Goal: Task Accomplishment & Management: Manage account settings

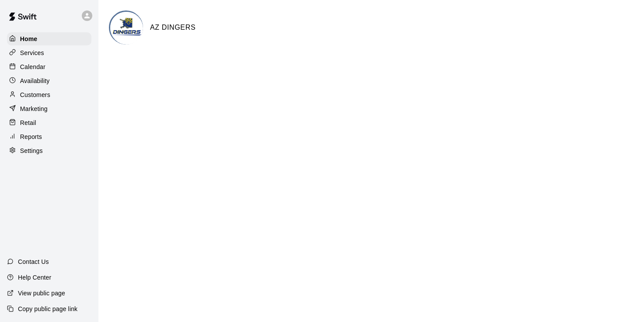
click at [34, 52] on p "Services" at bounding box center [32, 53] width 24 height 9
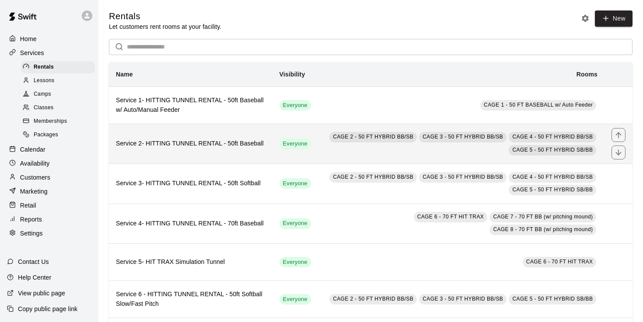
click at [227, 149] on th "Service 2- HITTING TUNNEL RENTAL - 50ft Baseball" at bounding box center [191, 144] width 164 height 40
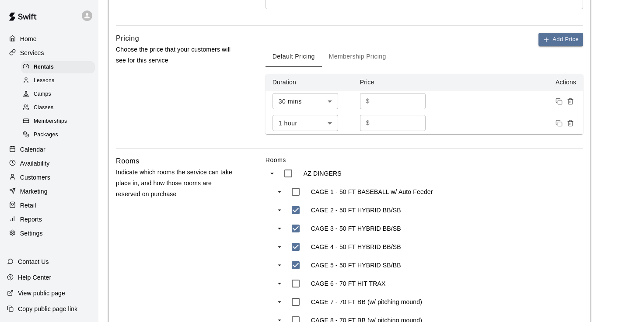
scroll to position [266, 0]
click at [571, 38] on button "Add Price" at bounding box center [560, 39] width 45 height 14
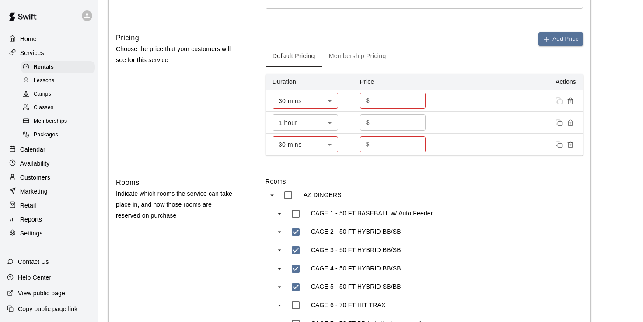
click at [331, 144] on body "**********" at bounding box center [321, 133] width 643 height 798
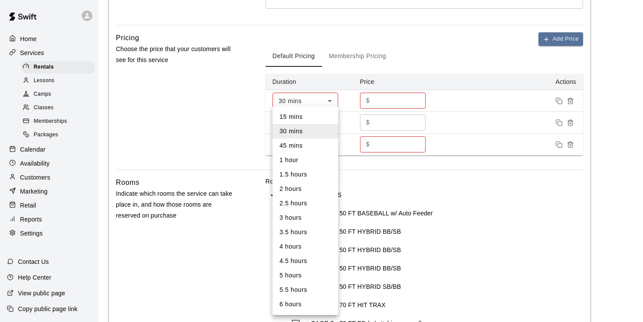
click at [331, 144] on li "45 mins" at bounding box center [305, 146] width 66 height 14
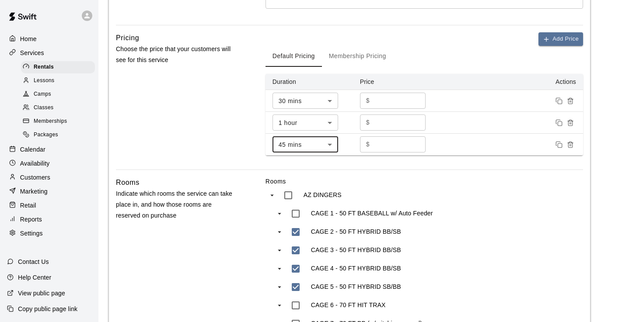
click at [330, 144] on li "45 mins" at bounding box center [305, 148] width 49 height 8
click at [331, 144] on body "**********" at bounding box center [321, 133] width 643 height 798
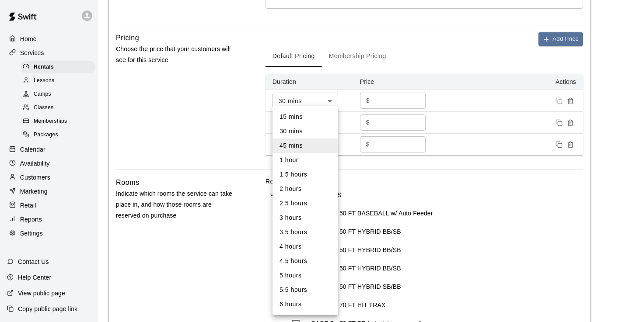
click at [310, 177] on li "1.5 hours" at bounding box center [305, 174] width 66 height 14
type input "**"
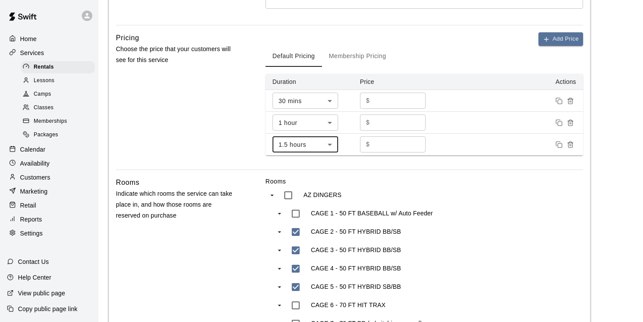
click at [382, 145] on input "*" at bounding box center [399, 144] width 52 height 16
type input "*"
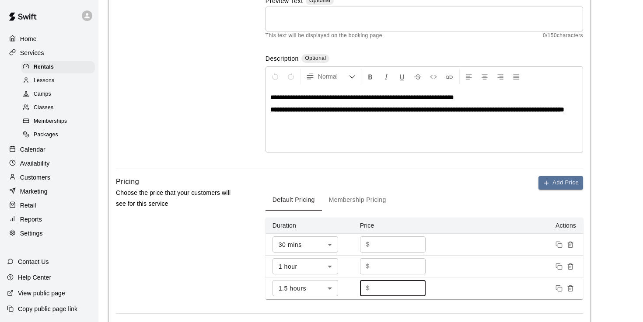
scroll to position [123, 0]
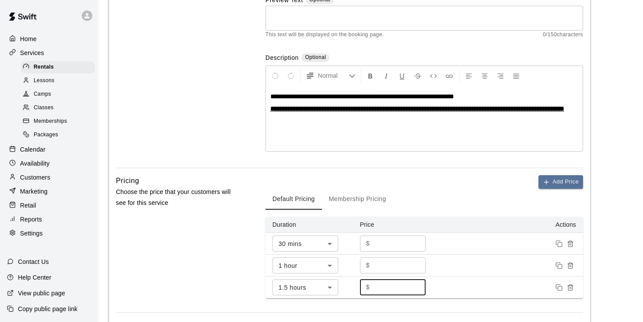
type input "*****"
click at [301, 96] on span "**********" at bounding box center [362, 96] width 184 height 7
click at [309, 95] on span "**********" at bounding box center [360, 96] width 181 height 7
click at [344, 98] on span "**********" at bounding box center [371, 96] width 202 height 7
click at [345, 96] on span "**********" at bounding box center [371, 96] width 202 height 7
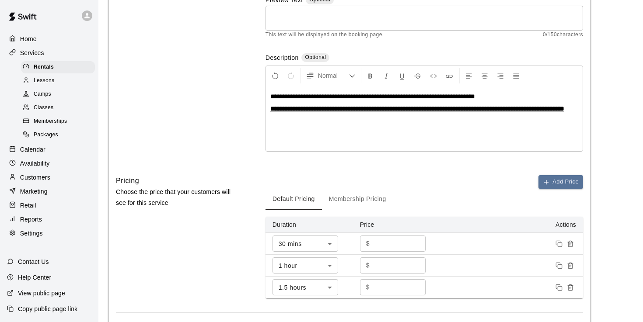
click at [448, 97] on span "**********" at bounding box center [372, 96] width 205 height 7
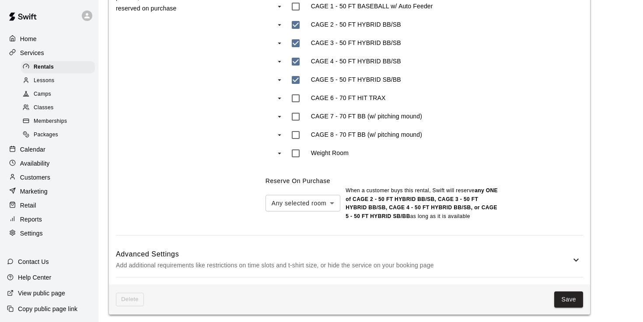
scroll to position [472, 0]
click at [564, 296] on button "Save" at bounding box center [568, 301] width 29 height 16
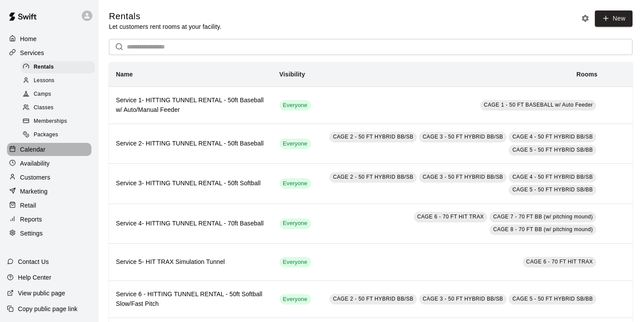
click at [38, 149] on p "Calendar" at bounding box center [32, 149] width 25 height 9
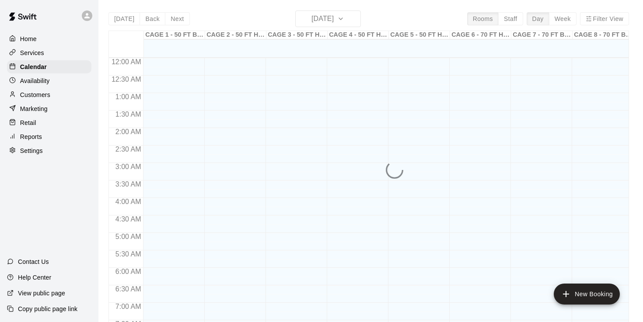
scroll to position [422, 0]
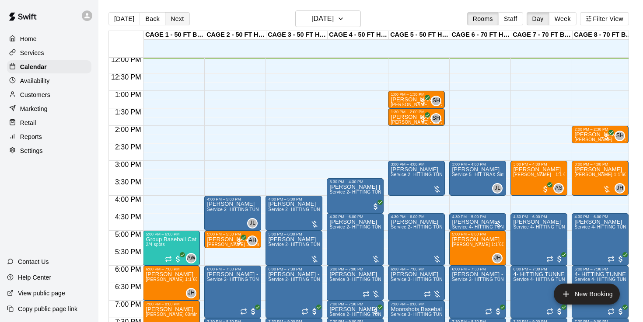
click at [181, 20] on button "Next" at bounding box center [177, 18] width 24 height 13
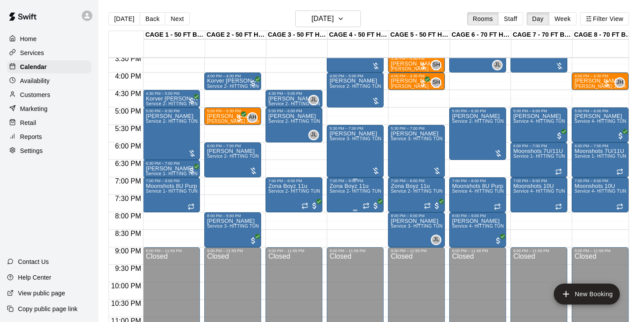
scroll to position [537, 0]
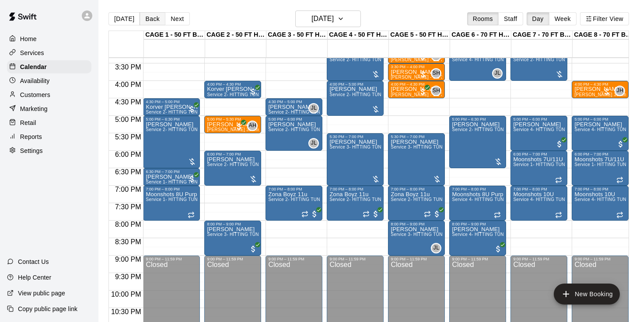
click at [153, 22] on button "Back" at bounding box center [152, 18] width 26 height 13
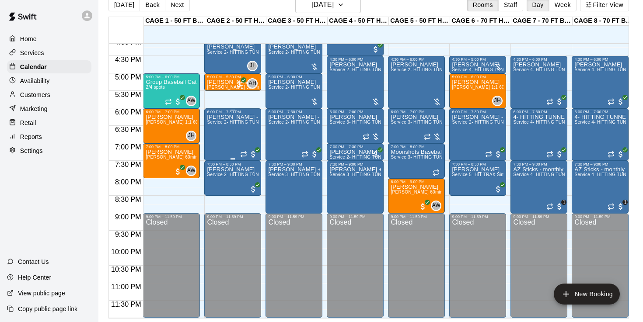
scroll to position [14, 0]
click at [172, 3] on button "Next" at bounding box center [177, 4] width 24 height 13
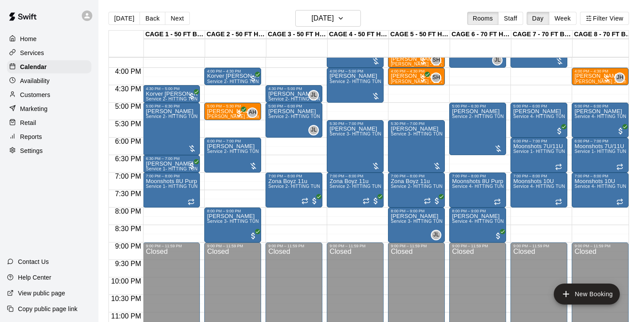
scroll to position [549, 0]
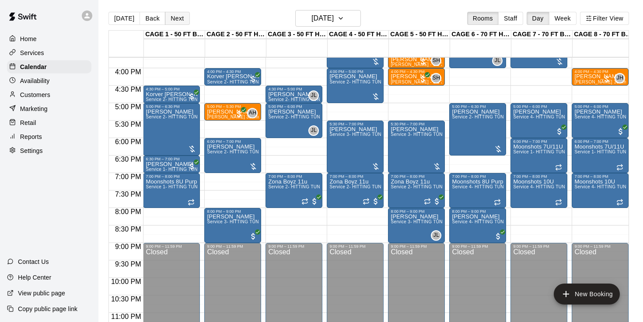
click at [171, 20] on button "Next" at bounding box center [177, 18] width 24 height 13
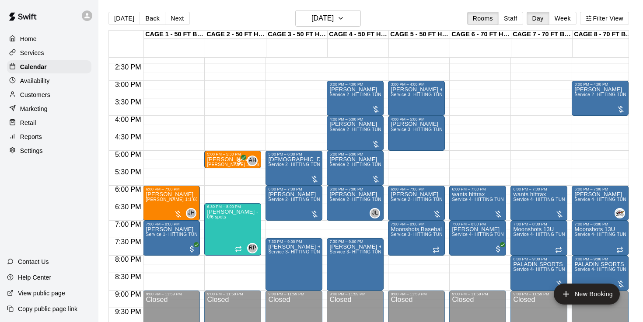
scroll to position [501, 0]
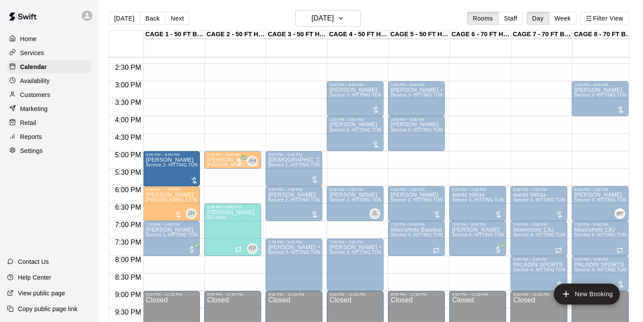
drag, startPoint x: 340, startPoint y: 174, endPoint x: 193, endPoint y: 179, distance: 147.4
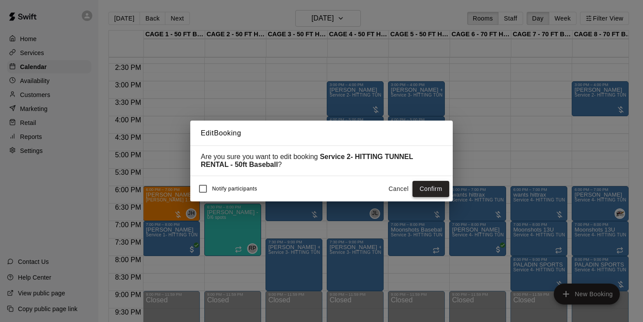
click at [436, 191] on button "Confirm" at bounding box center [430, 189] width 37 height 16
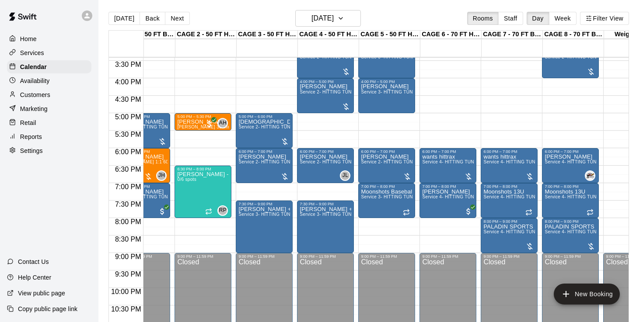
scroll to position [537, 30]
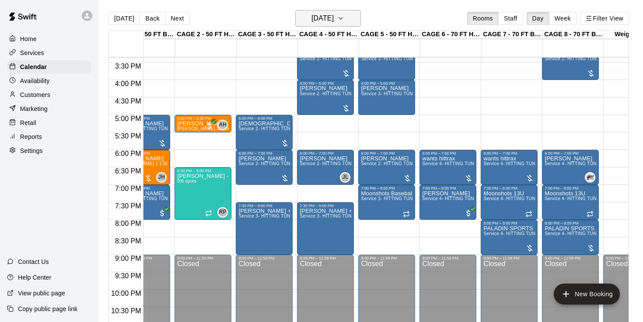
click at [318, 21] on h6 "[DATE]" at bounding box center [322, 18] width 22 height 12
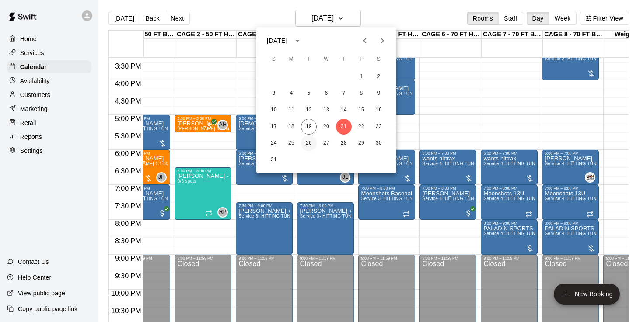
click at [309, 143] on button "26" at bounding box center [309, 144] width 16 height 16
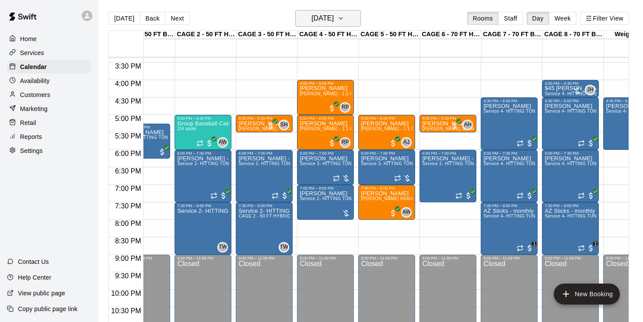
click at [327, 24] on h6 "[DATE]" at bounding box center [322, 18] width 22 height 12
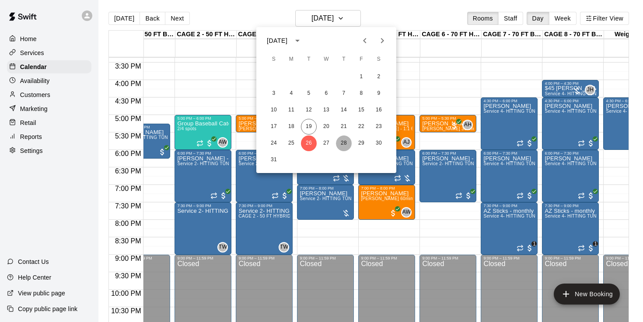
click at [347, 144] on button "28" at bounding box center [344, 144] width 16 height 16
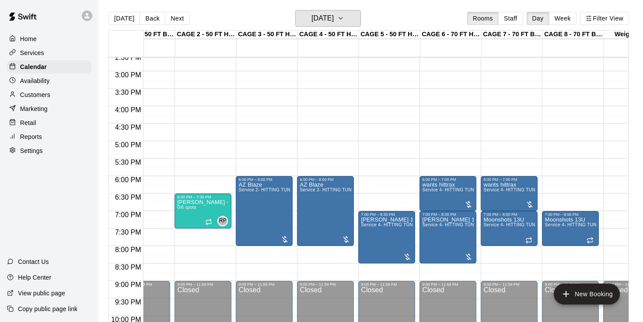
scroll to position [509, 30]
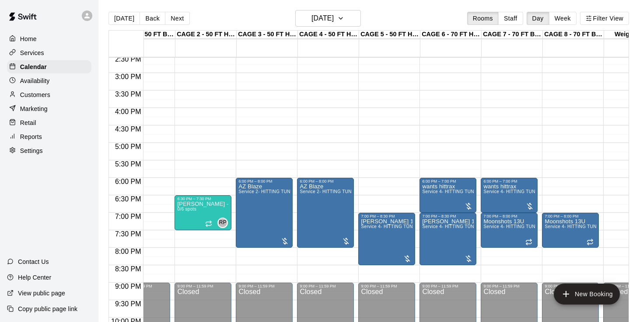
click at [315, 28] on div "[DATE] Back [DATE][DATE] Rooms Staff Day Week Filter View" at bounding box center [368, 20] width 520 height 20
click at [324, 18] on h6 "[DATE]" at bounding box center [322, 18] width 22 height 12
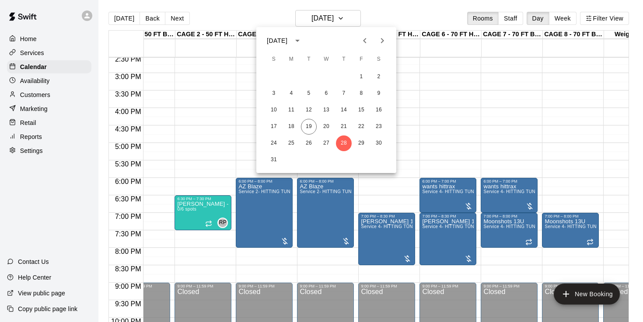
click at [381, 40] on icon "Next month" at bounding box center [382, 40] width 10 height 10
click at [117, 15] on div at bounding box center [321, 161] width 643 height 322
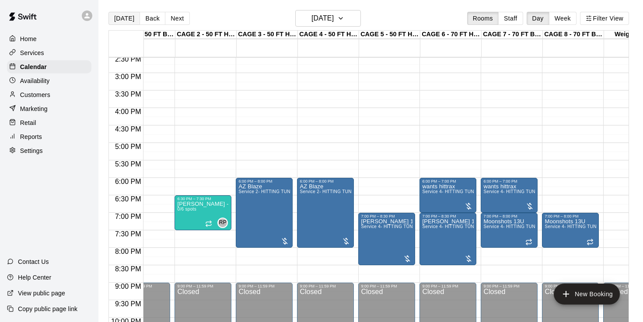
click at [122, 21] on button "[DATE]" at bounding box center [123, 18] width 31 height 13
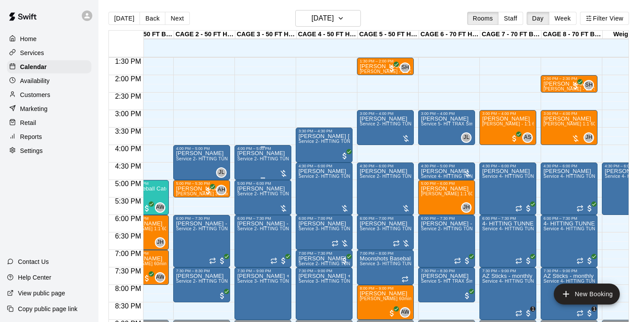
scroll to position [474, 31]
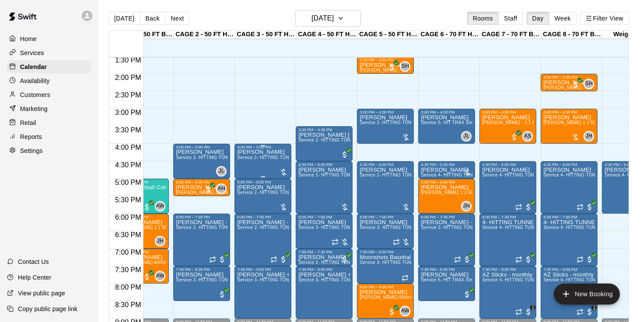
click at [268, 165] on div "[PERSON_NAME] Service 2- HITTING TUNNEL RENTAL - 50ft Baseball" at bounding box center [263, 311] width 52 height 322
click at [244, 178] on img "edit" at bounding box center [246, 180] width 10 height 10
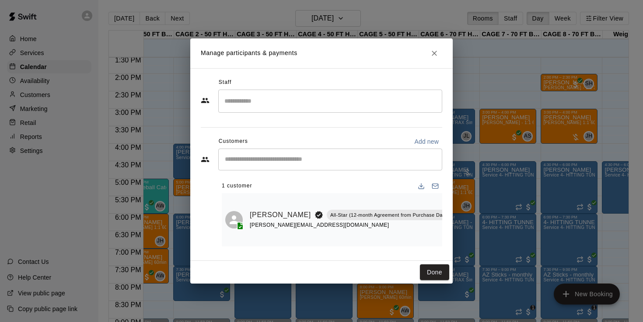
click at [292, 108] on input "Search staff" at bounding box center [330, 101] width 216 height 15
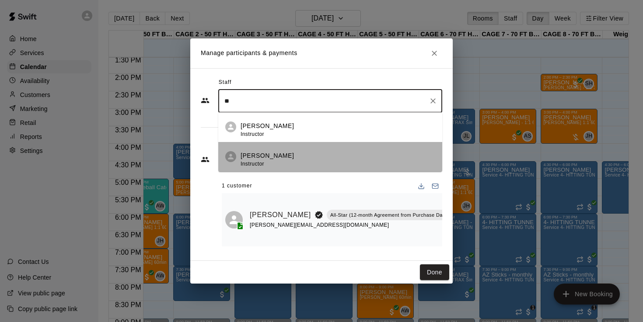
click at [259, 160] on div "[PERSON_NAME] Instructor" at bounding box center [266, 159] width 53 height 17
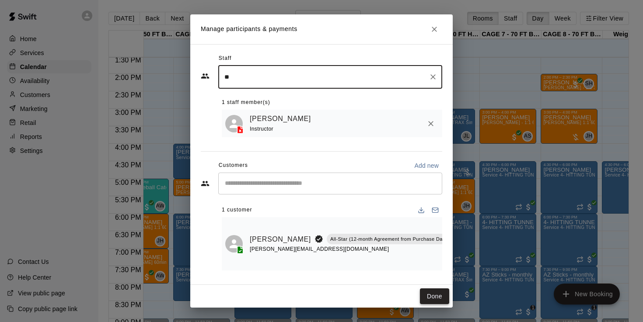
type input "**"
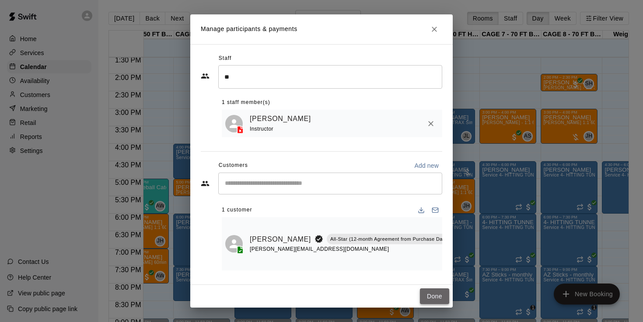
click at [428, 300] on button "Done" at bounding box center [434, 297] width 29 height 16
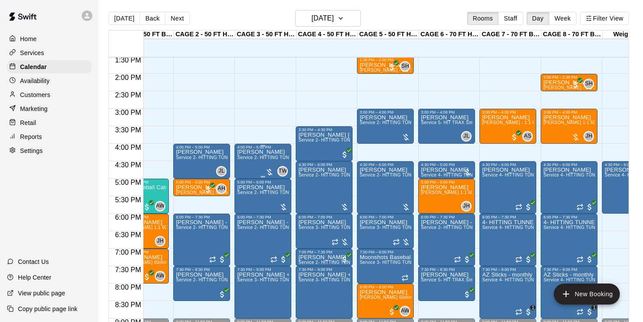
click at [270, 164] on div "[PERSON_NAME] Service 2- HITTING TUNNEL RENTAL - 50ft Baseball" at bounding box center [263, 311] width 52 height 322
click at [245, 176] on img "edit" at bounding box center [246, 180] width 10 height 10
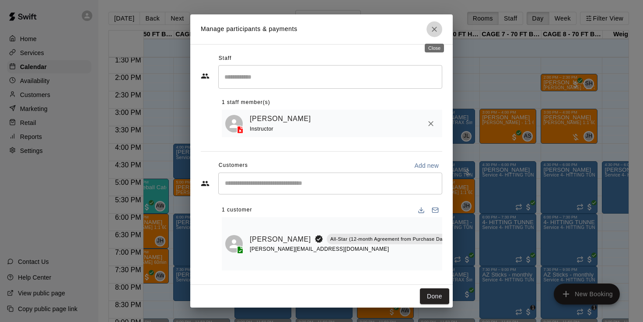
click at [439, 29] on button "Close" at bounding box center [434, 29] width 16 height 16
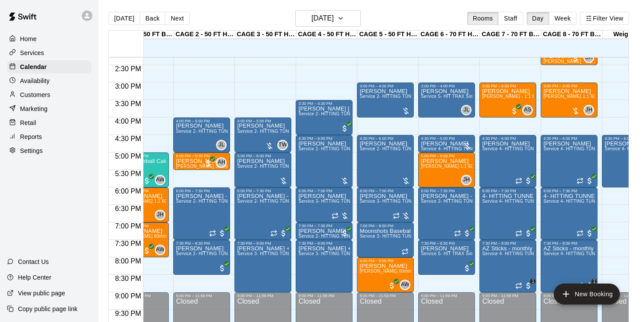
scroll to position [504, 31]
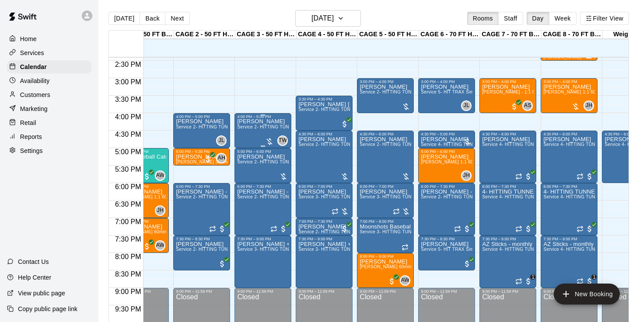
click at [258, 134] on div "[PERSON_NAME] Service 2- HITTING TUNNEL RENTAL - 50ft Baseball" at bounding box center [263, 280] width 52 height 322
click at [245, 144] on img "edit" at bounding box center [246, 149] width 10 height 10
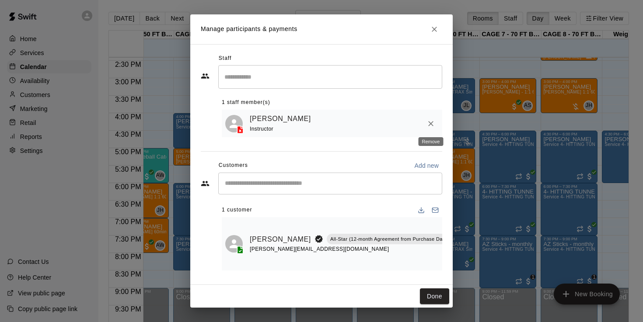
click at [429, 120] on icon "Remove" at bounding box center [430, 123] width 9 height 9
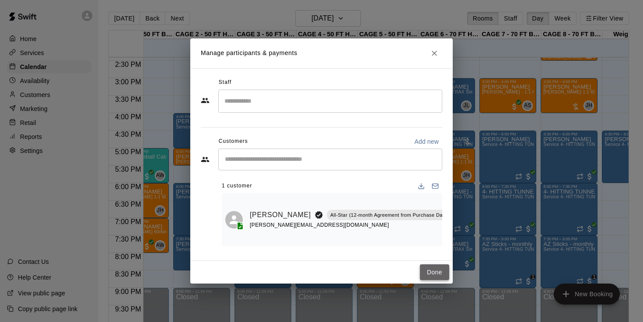
click at [429, 272] on button "Done" at bounding box center [434, 273] width 29 height 16
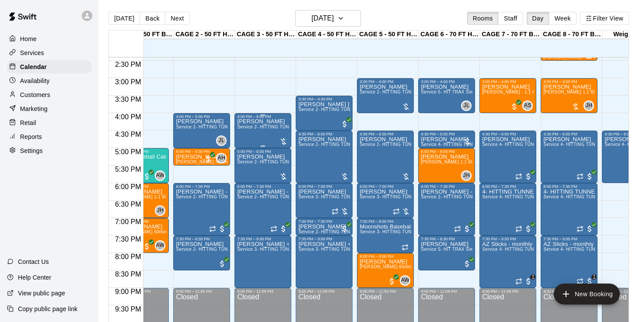
click at [254, 137] on div "[PERSON_NAME] Service 2- HITTING TUNNEL RENTAL - 50ft Baseball" at bounding box center [263, 280] width 52 height 322
click at [247, 146] on img "edit" at bounding box center [246, 149] width 10 height 10
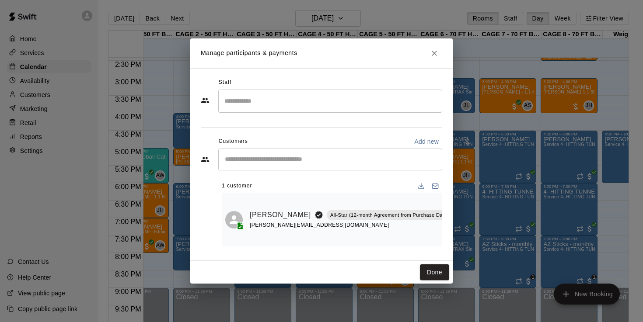
click at [252, 113] on div "Staff ​ Customers Add new ​ 1 customer [PERSON_NAME] All-Star (12-month Agreeme…" at bounding box center [321, 165] width 241 height 178
click at [263, 100] on input "Search staff" at bounding box center [330, 101] width 216 height 15
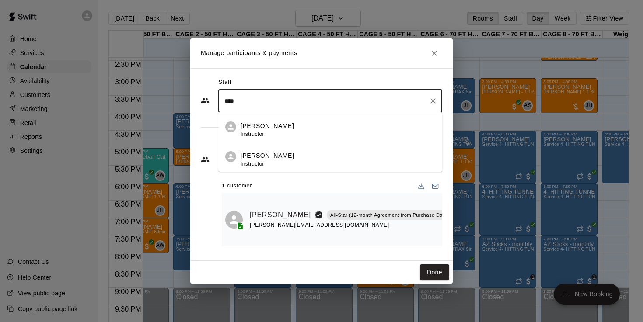
click at [254, 127] on p "[PERSON_NAME]" at bounding box center [266, 126] width 53 height 9
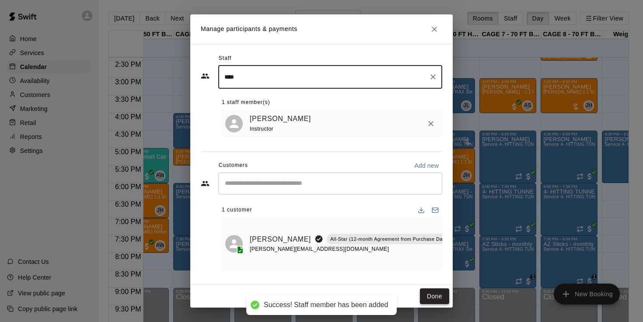
type input "****"
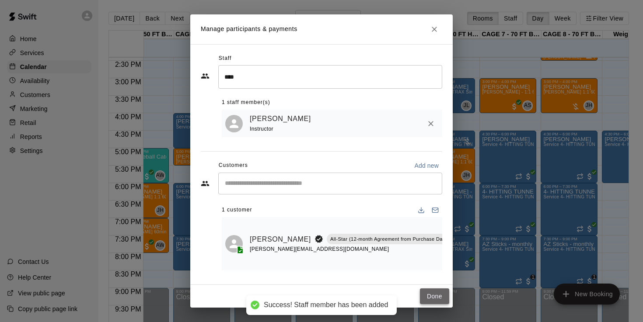
click at [430, 302] on button "Done" at bounding box center [434, 297] width 29 height 16
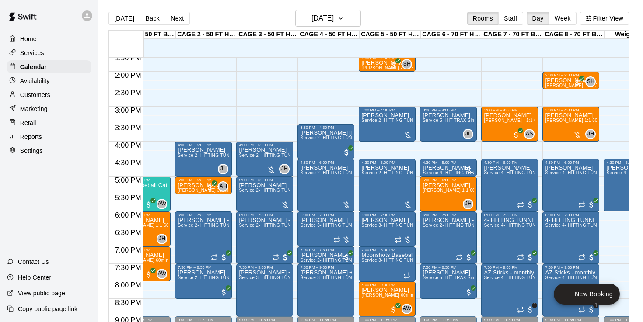
scroll to position [475, 29]
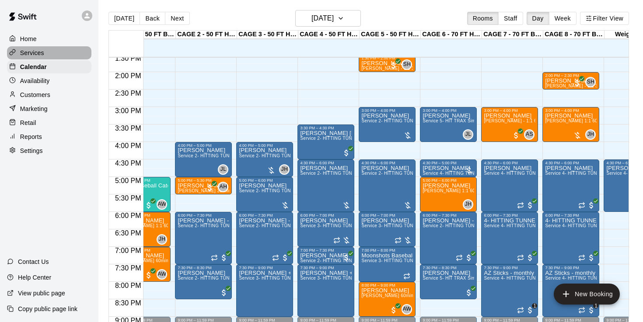
click at [34, 54] on p "Services" at bounding box center [32, 53] width 24 height 9
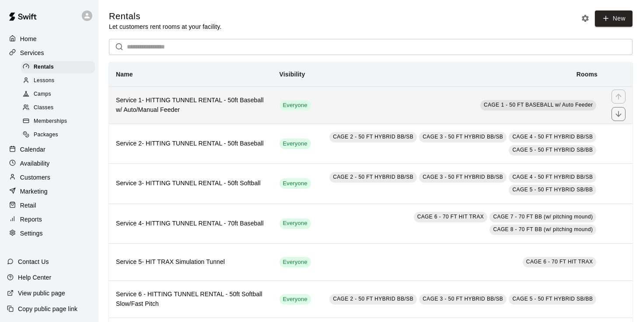
click at [232, 99] on h6 "Service 1- HITTING TUNNEL RENTAL - 50ft Baseball w/ Auto/Manual Feeder" at bounding box center [191, 105] width 150 height 19
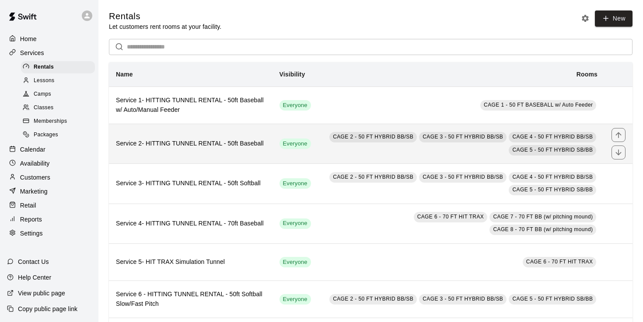
click at [168, 139] on h6 "Service 2- HITTING TUNNEL RENTAL - 50ft Baseball" at bounding box center [191, 144] width 150 height 10
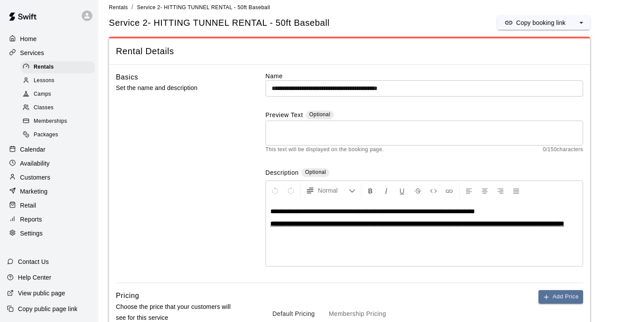
scroll to position [4, 0]
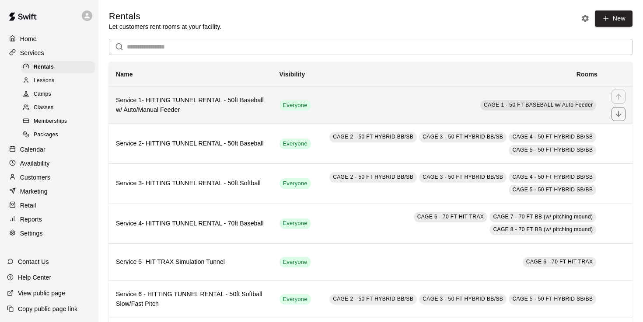
click at [181, 97] on h6 "Service 1- HITTING TUNNEL RENTAL - 50ft Baseball w/ Auto/Manual Feeder" at bounding box center [191, 105] width 150 height 19
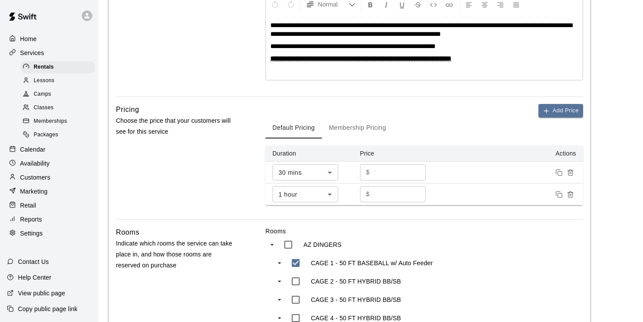
scroll to position [202, 0]
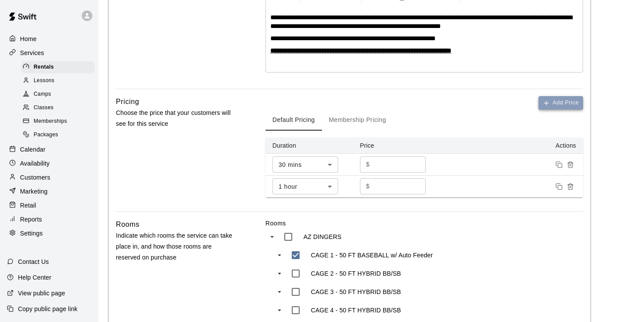
click at [556, 105] on button "Add Price" at bounding box center [560, 103] width 45 height 14
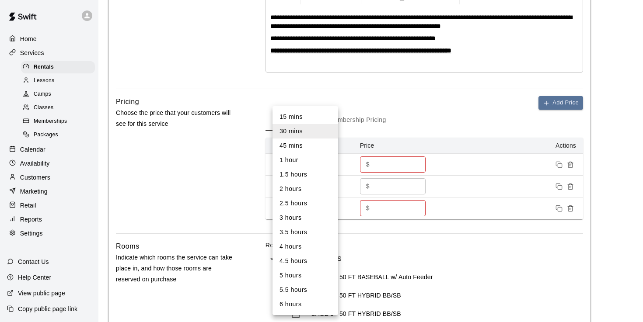
click at [328, 208] on body "**********" at bounding box center [321, 188] width 643 height 781
click at [315, 179] on li "1.5 hours" at bounding box center [305, 174] width 66 height 14
type input "**"
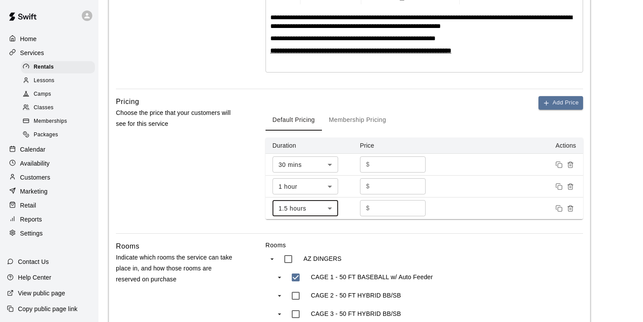
click at [378, 209] on input "*" at bounding box center [399, 208] width 52 height 16
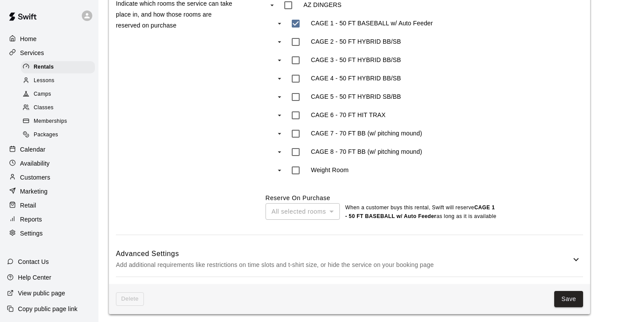
scroll to position [456, 0]
type input "*****"
click at [561, 293] on button "Save" at bounding box center [568, 300] width 29 height 16
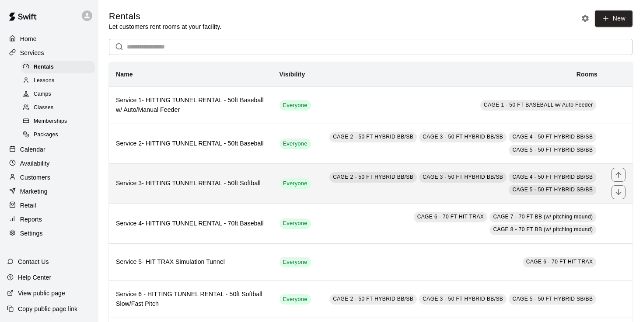
click at [233, 185] on h6 "Service 3- HITTING TUNNEL RENTAL - 50ft Softball" at bounding box center [191, 184] width 150 height 10
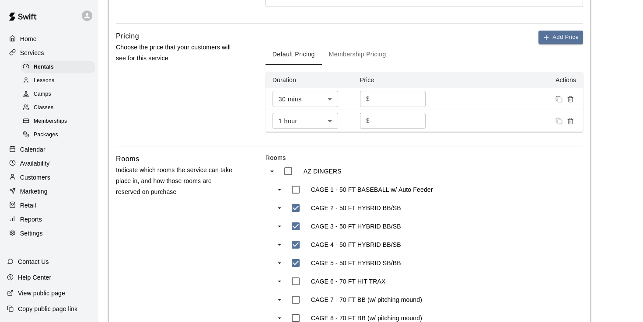
scroll to position [274, 0]
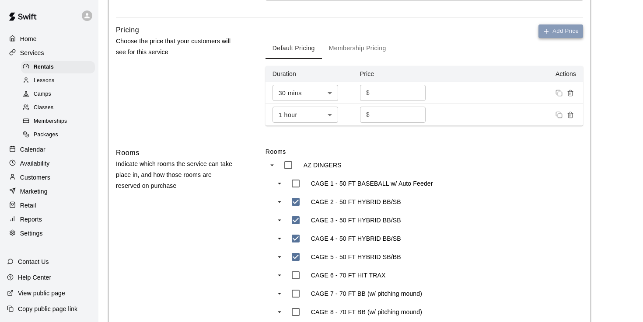
click at [566, 33] on button "Add Price" at bounding box center [560, 31] width 45 height 14
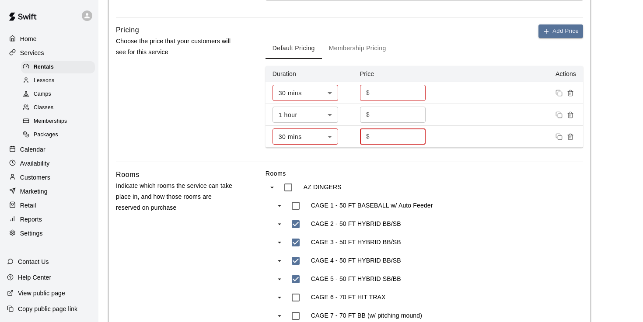
click at [393, 137] on input "*" at bounding box center [399, 137] width 52 height 16
type input "*****"
click at [332, 132] on body "**********" at bounding box center [321, 125] width 643 height 798
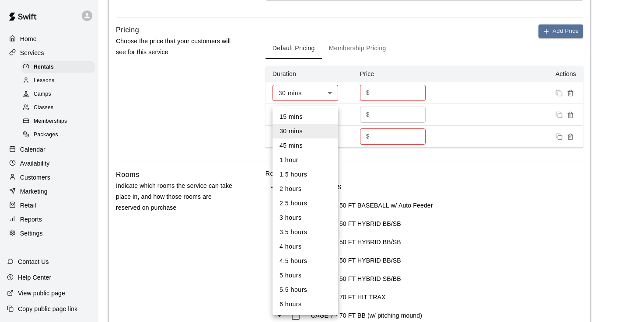
click at [309, 174] on li "1.5 hours" at bounding box center [305, 174] width 66 height 14
type input "**"
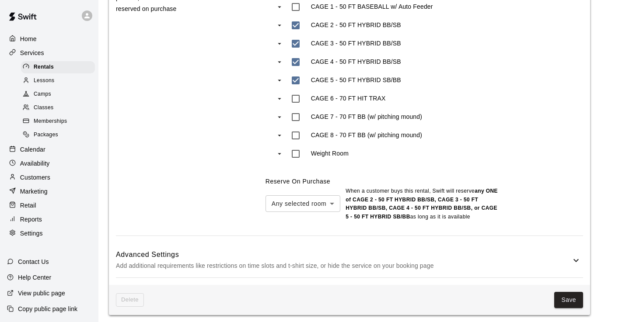
scroll to position [472, 0]
click at [565, 297] on button "Save" at bounding box center [568, 301] width 29 height 16
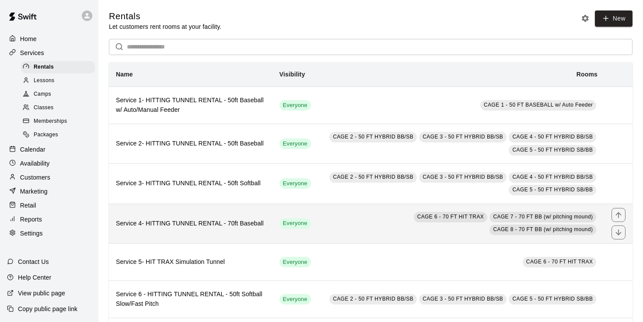
scroll to position [7, 0]
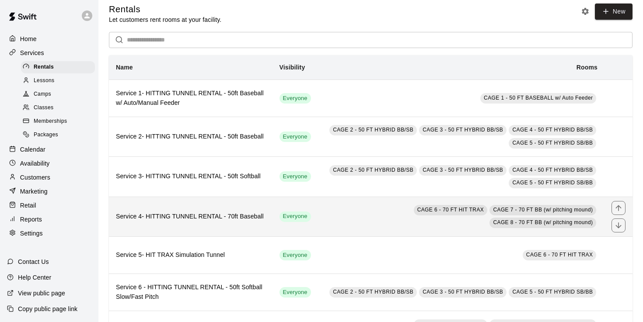
click at [247, 217] on h6 "Service 4- HITTING TUNNEL RENTAL - 70ft Baseball" at bounding box center [191, 217] width 150 height 10
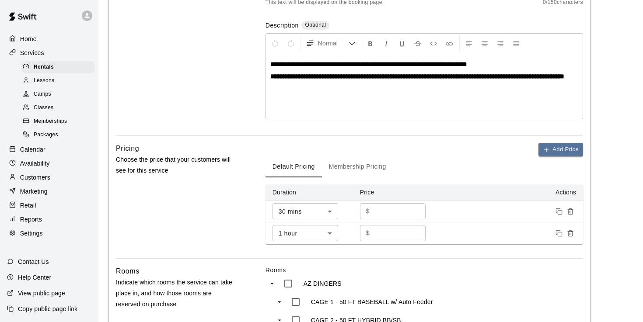
scroll to position [156, 0]
click at [564, 149] on button "Add Price" at bounding box center [560, 150] width 45 height 14
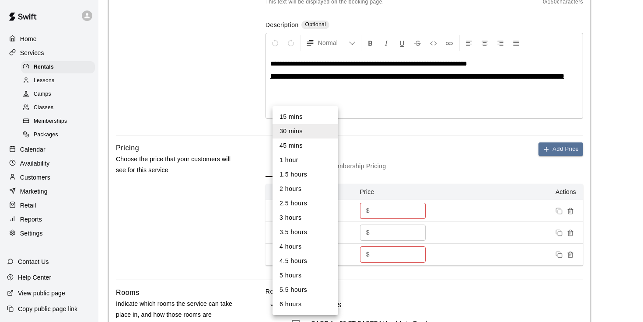
click at [327, 255] on body "**********" at bounding box center [321, 243] width 643 height 798
click at [306, 175] on li "1.5 hours" at bounding box center [305, 174] width 66 height 14
type input "**"
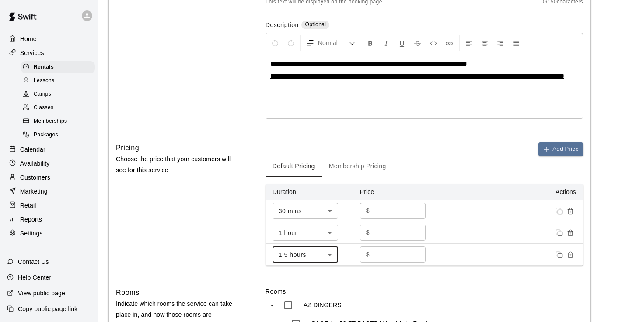
click at [385, 257] on input "*" at bounding box center [399, 255] width 52 height 16
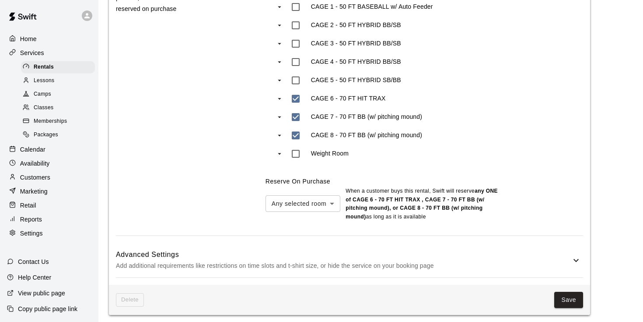
scroll to position [472, 0]
type input "*****"
click at [571, 293] on button "Save" at bounding box center [568, 301] width 29 height 16
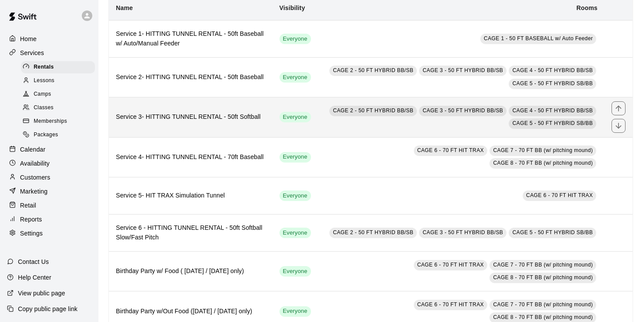
scroll to position [74, 0]
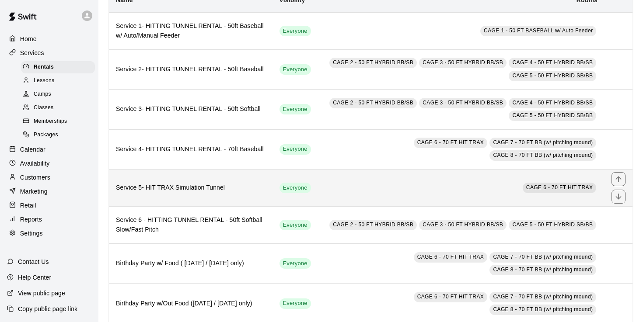
click at [213, 186] on h6 "Service 5- HIT TRAX Simulation Tunnel" at bounding box center [191, 188] width 150 height 10
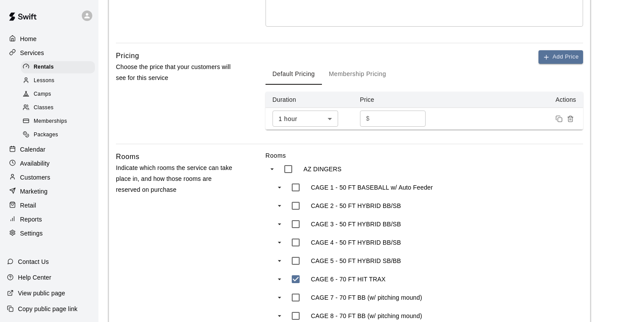
scroll to position [262, 0]
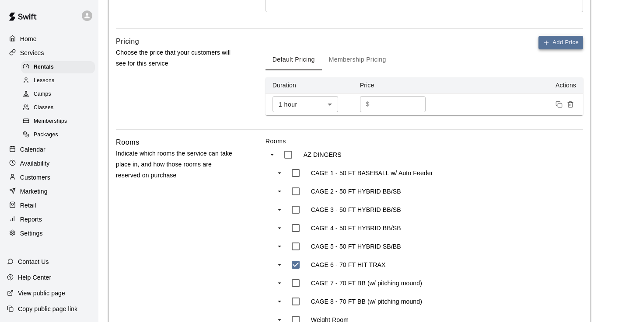
click at [565, 45] on button "Add Price" at bounding box center [560, 43] width 45 height 14
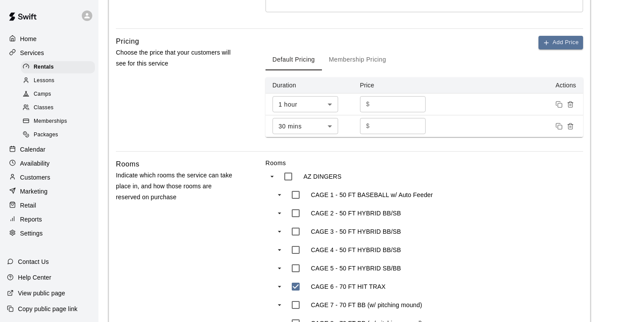
click at [332, 125] on body "**********" at bounding box center [321, 117] width 643 height 759
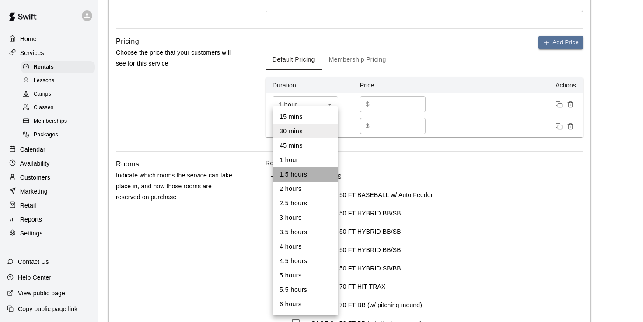
click at [307, 172] on li "1.5 hours" at bounding box center [305, 174] width 66 height 14
type input "**"
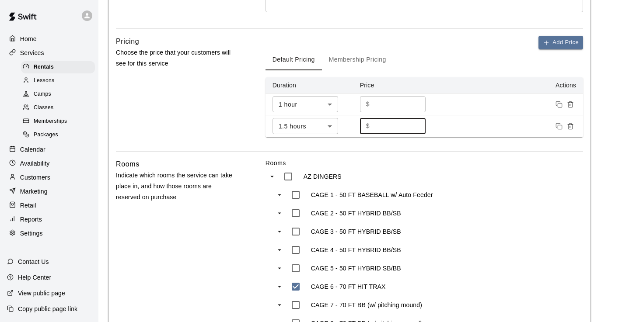
click at [389, 127] on input "*" at bounding box center [399, 126] width 52 height 16
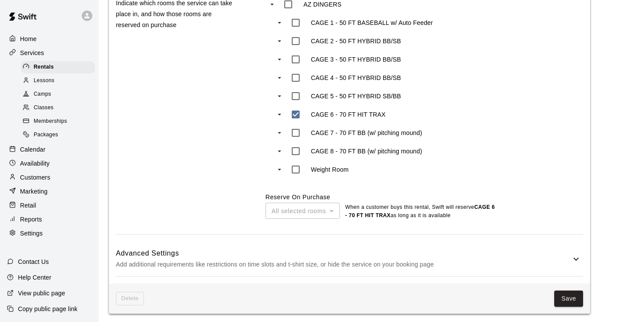
scroll to position [434, 0]
type input "*****"
click at [572, 296] on button "Save" at bounding box center [568, 300] width 29 height 16
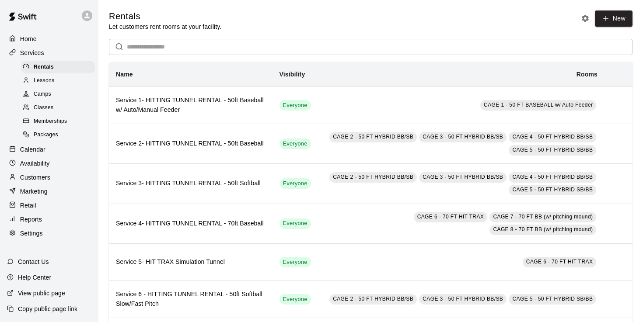
click at [25, 36] on p "Home" at bounding box center [28, 39] width 17 height 9
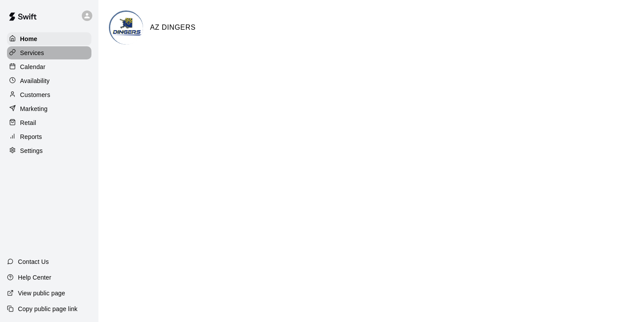
click at [35, 53] on p "Services" at bounding box center [32, 53] width 24 height 9
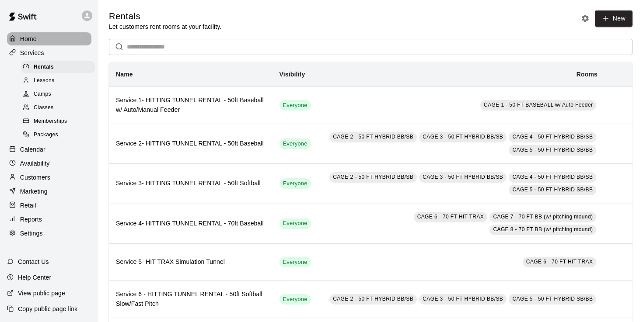
click at [33, 40] on p "Home" at bounding box center [28, 39] width 17 height 9
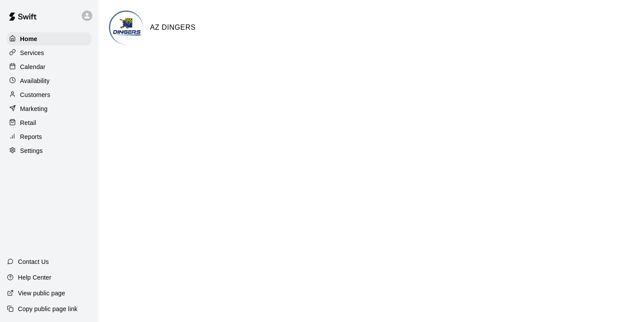
click at [30, 73] on div "Home Services Calendar Availability Customers Marketing Retail Reports Settings" at bounding box center [49, 94] width 98 height 127
click at [31, 69] on p "Calendar" at bounding box center [32, 67] width 25 height 9
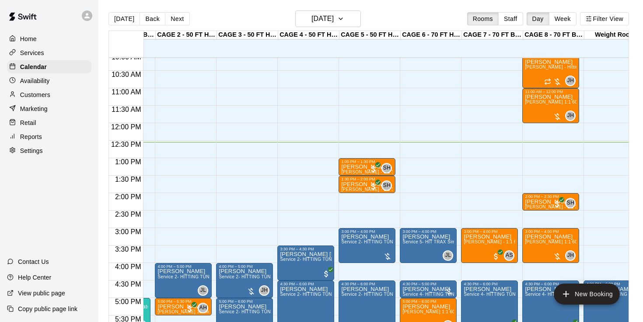
scroll to position [355, 53]
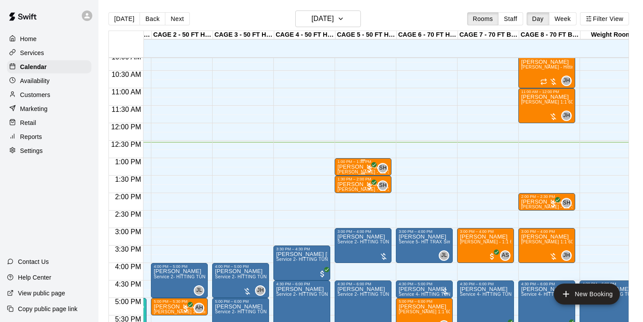
click at [355, 167] on p "[PERSON_NAME]" at bounding box center [363, 167] width 52 height 0
click at [346, 177] on icon "edit" at bounding box center [346, 177] width 8 height 8
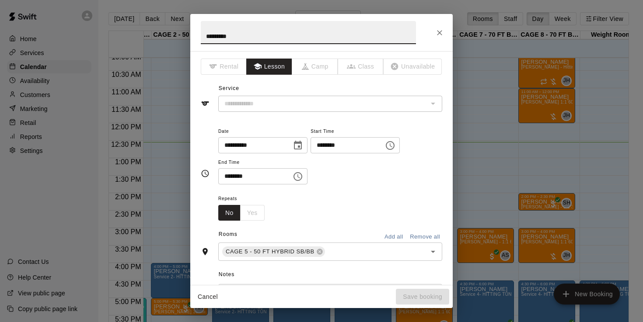
type input "**********"
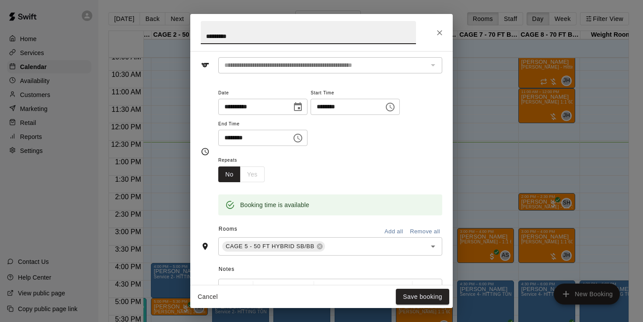
scroll to position [40, 0]
click at [348, 244] on input "text" at bounding box center [369, 245] width 87 height 11
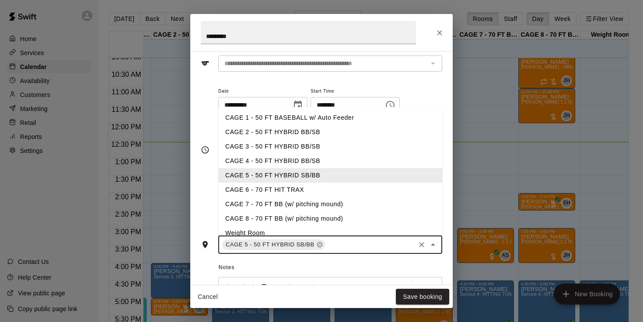
type input "*"
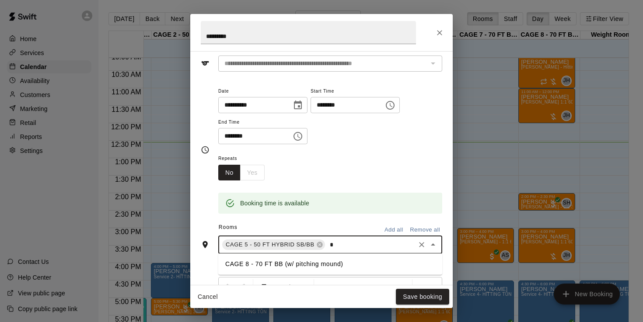
click at [250, 263] on li "CAGE 8 - 70 FT BB (w/ pitching mound)" at bounding box center [330, 264] width 224 height 14
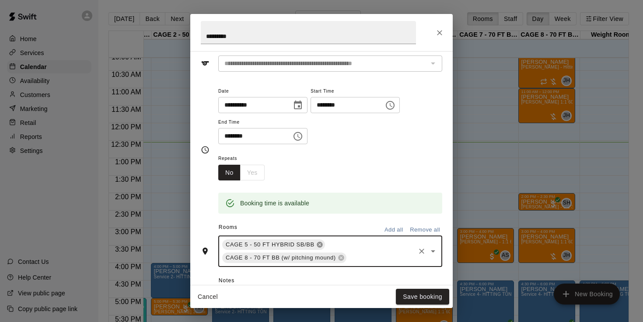
click at [321, 246] on icon at bounding box center [319, 244] width 7 height 7
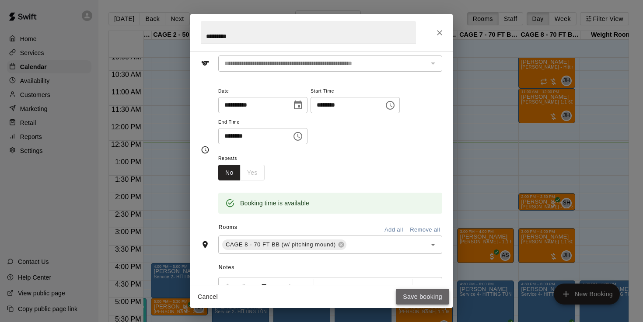
click at [429, 297] on button "Save booking" at bounding box center [422, 297] width 53 height 16
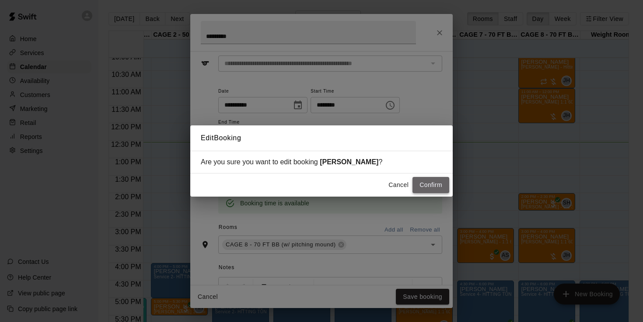
click at [429, 183] on button "Confirm" at bounding box center [430, 185] width 37 height 16
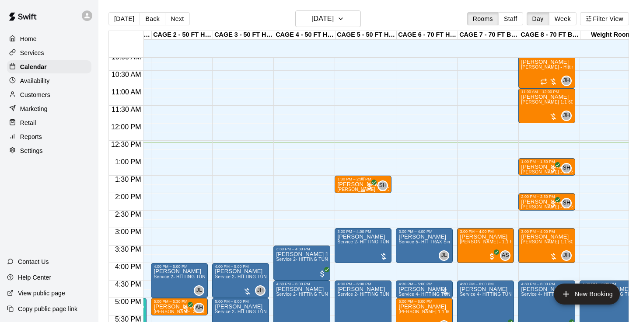
click at [350, 188] on span "[PERSON_NAME] - 1:1 30 min Baseball Hitting instruction" at bounding box center [397, 189] width 121 height 5
click at [343, 197] on icon "edit" at bounding box center [346, 197] width 10 height 10
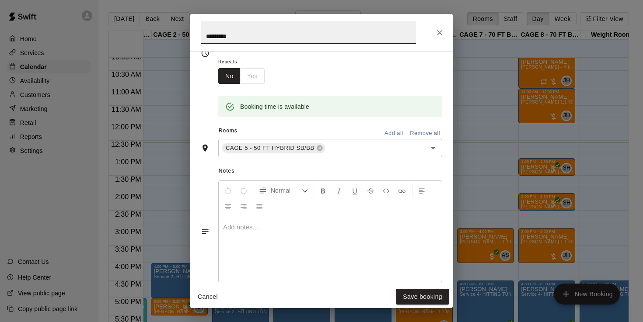
scroll to position [141, 0]
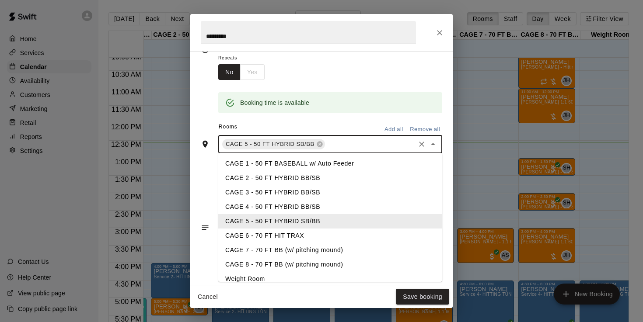
click at [345, 142] on input "text" at bounding box center [369, 144] width 87 height 11
type input "*"
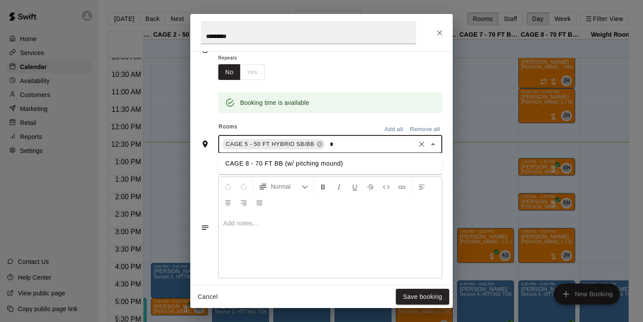
click at [260, 157] on li "CAGE 8 - 70 FT BB (w/ pitching mound)" at bounding box center [330, 164] width 224 height 14
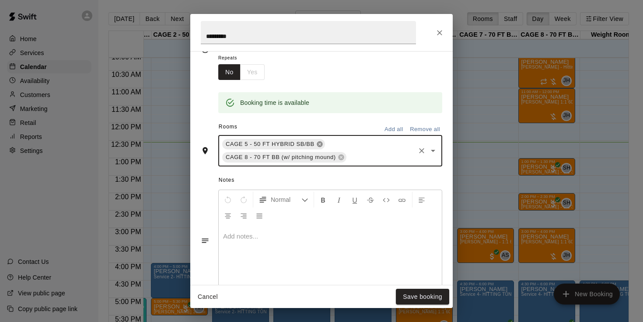
click at [322, 143] on icon at bounding box center [320, 145] width 6 height 6
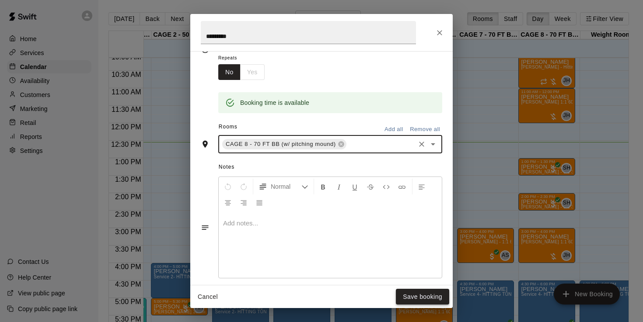
click at [415, 301] on button "Save booking" at bounding box center [422, 297] width 53 height 16
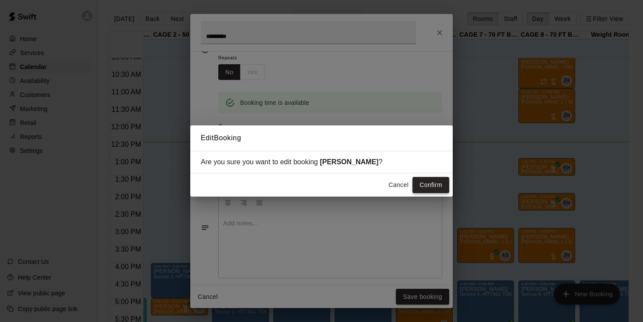
click at [433, 182] on button "Confirm" at bounding box center [430, 185] width 37 height 16
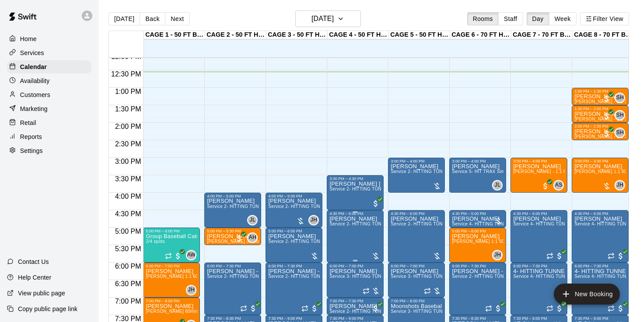
scroll to position [425, 0]
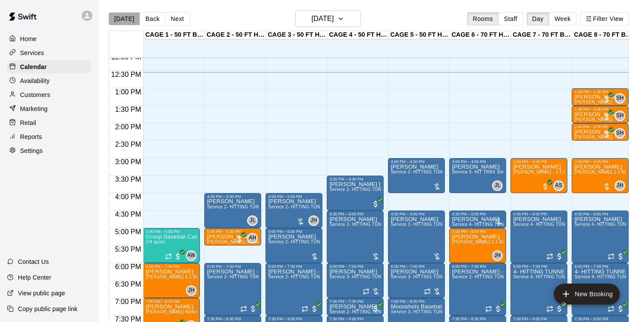
click at [129, 15] on button "[DATE]" at bounding box center [123, 18] width 31 height 13
click at [176, 22] on button "Next" at bounding box center [177, 18] width 24 height 13
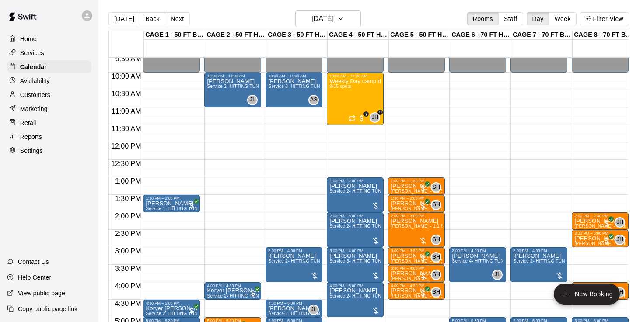
scroll to position [330, 0]
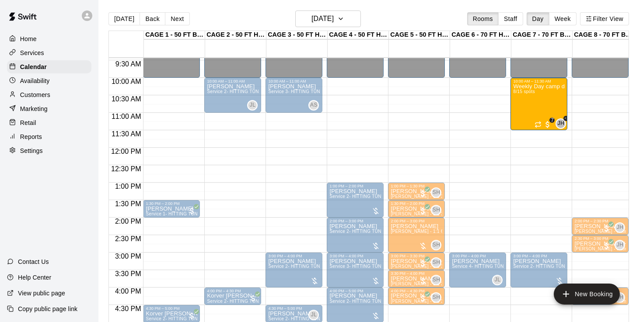
drag, startPoint x: 370, startPoint y: 98, endPoint x: 522, endPoint y: 104, distance: 151.4
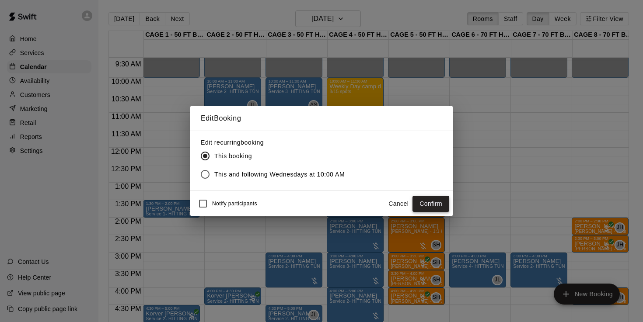
click at [431, 207] on button "Confirm" at bounding box center [430, 204] width 37 height 16
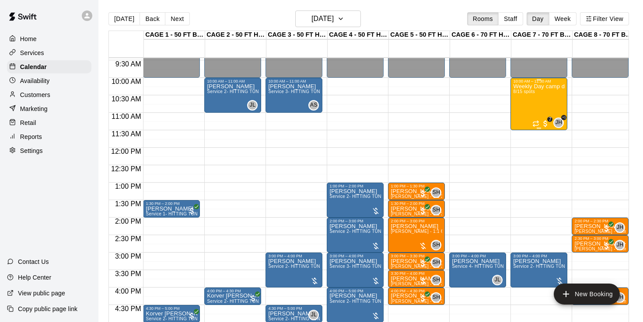
click at [532, 109] on div "Weekly Day camp drop in session - [DATE] / [DATE] / [DATE] 8/15 spots" at bounding box center [539, 245] width 52 height 322
click at [522, 94] on icon "edit" at bounding box center [522, 93] width 8 height 8
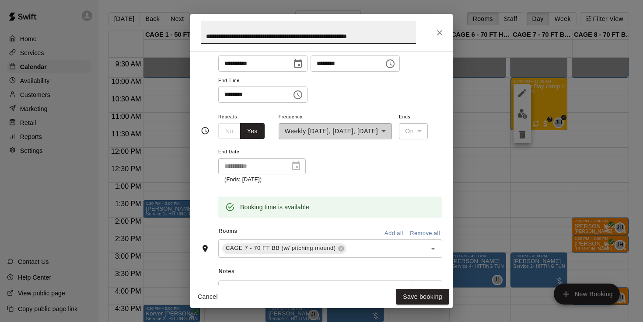
scroll to position [109, 0]
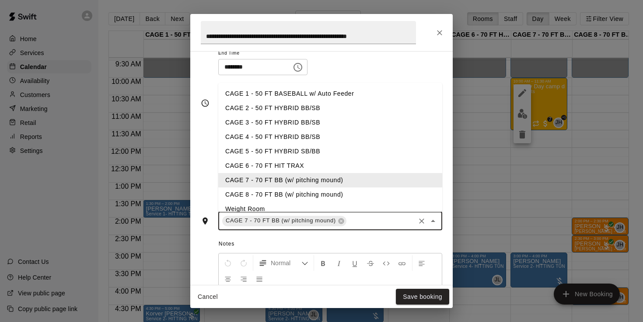
click at [359, 216] on input "text" at bounding box center [381, 221] width 66 height 11
type input "*"
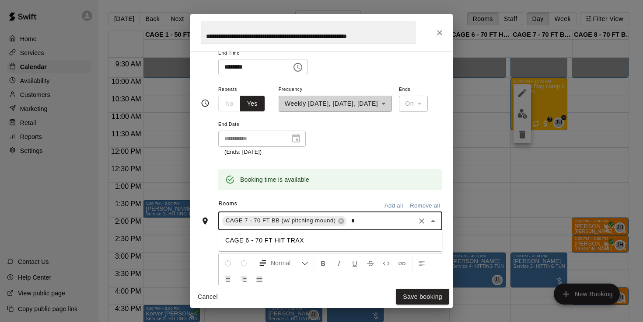
click at [289, 234] on li "CAGE 6 - 70 FT HIT TRAX" at bounding box center [330, 240] width 224 height 14
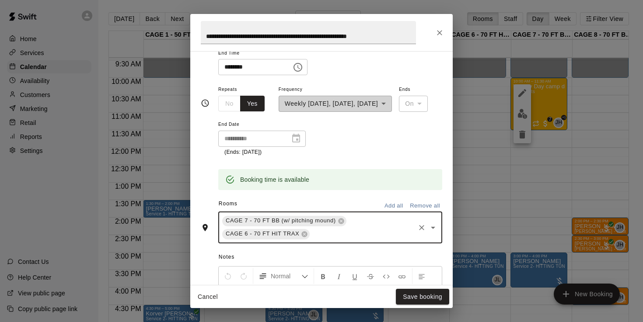
type input "*"
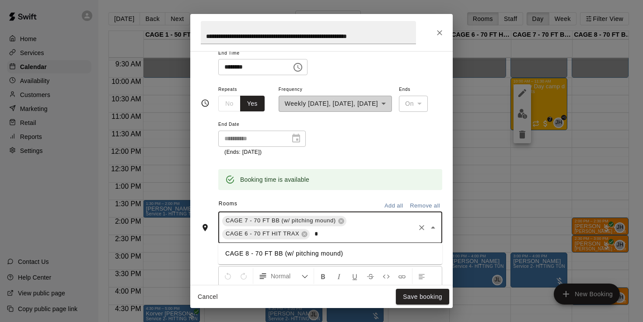
click at [248, 252] on li "CAGE 8 - 70 FT BB (w/ pitching mound)" at bounding box center [330, 254] width 224 height 14
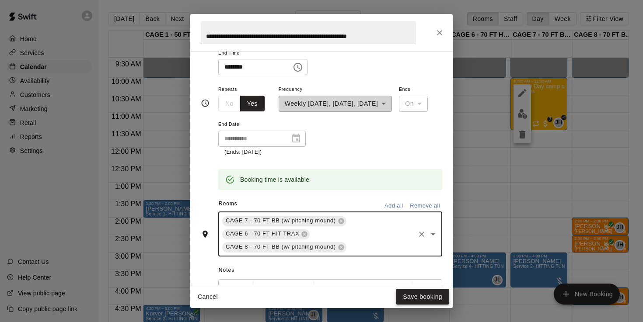
click at [413, 296] on button "Save booking" at bounding box center [422, 297] width 53 height 16
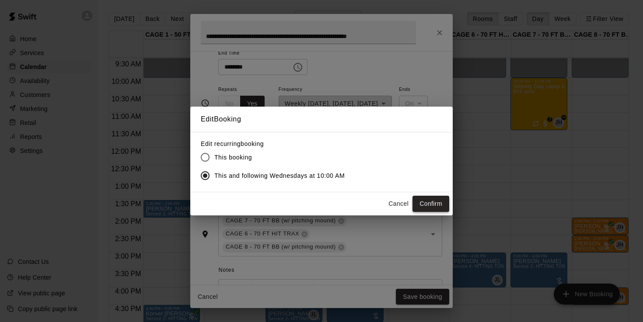
click at [433, 206] on button "Confirm" at bounding box center [430, 204] width 37 height 16
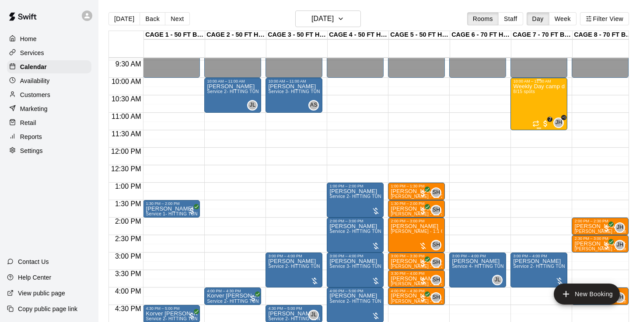
click at [542, 102] on div "Weekly Day camp drop in session - [DATE] / [DATE] / [DATE] 8/15 spots" at bounding box center [539, 245] width 52 height 322
click at [519, 91] on icon "edit" at bounding box center [522, 93] width 10 height 10
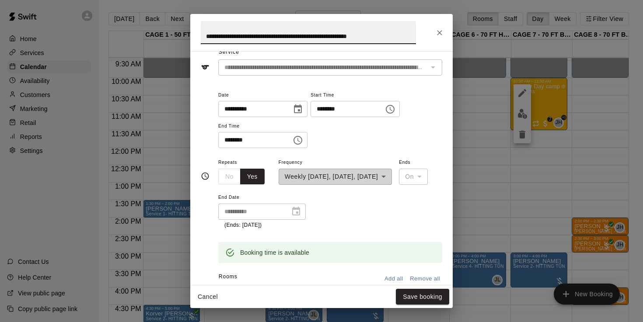
scroll to position [77, 0]
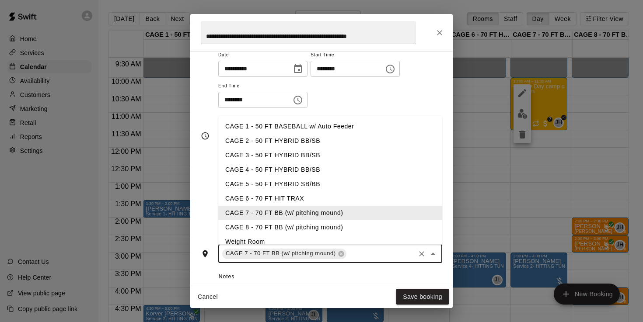
click at [353, 251] on input "text" at bounding box center [381, 253] width 66 height 11
type input "*"
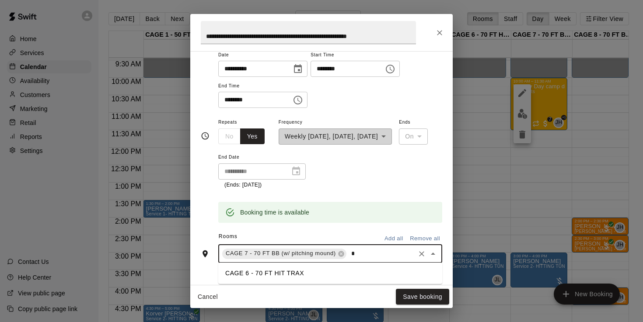
click at [293, 273] on li "CAGE 6 - 70 FT HIT TRAX" at bounding box center [330, 273] width 224 height 14
type input "*"
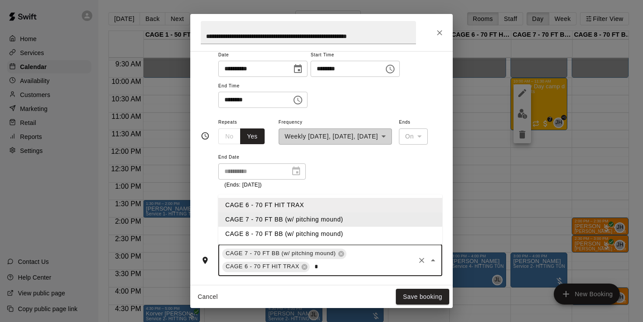
click at [288, 216] on li "CAGE 7 - 70 FT BB (w/ pitching mound)" at bounding box center [330, 219] width 224 height 14
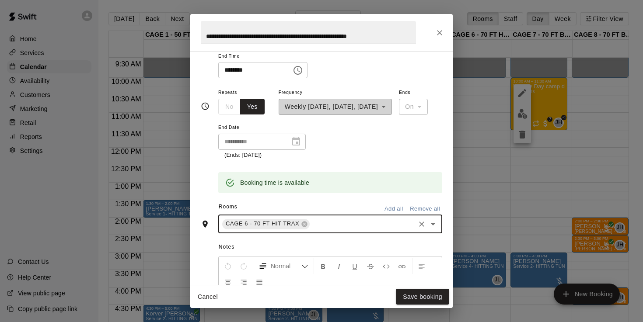
scroll to position [151, 0]
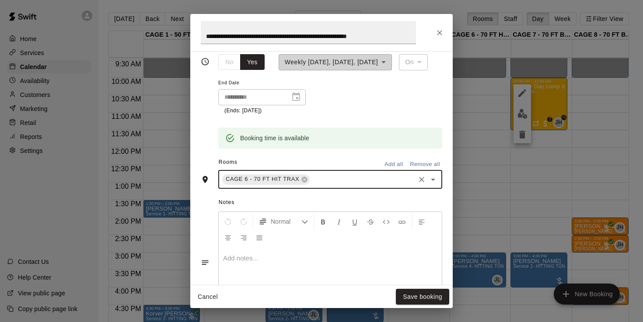
click at [322, 182] on input "text" at bounding box center [362, 179] width 103 height 11
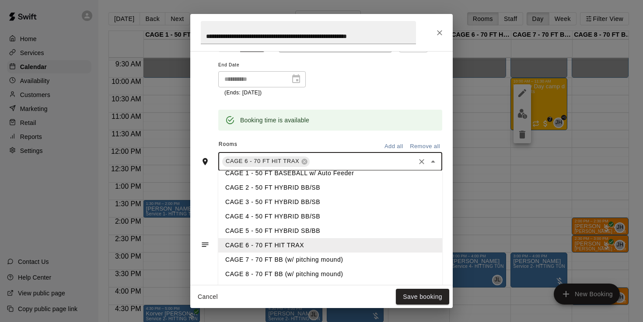
scroll to position [170, 0]
click at [310, 270] on li "CAGE 8 - 70 FT BB (w/ pitching mound)" at bounding box center [330, 273] width 224 height 14
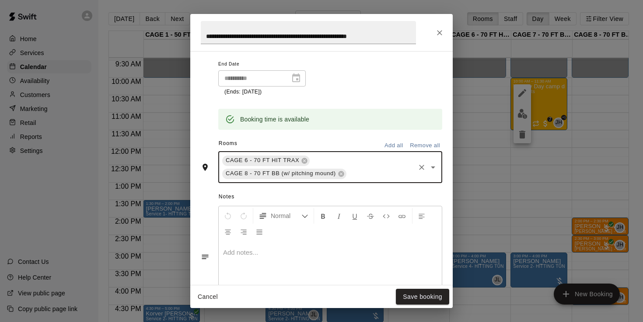
scroll to position [185, 0]
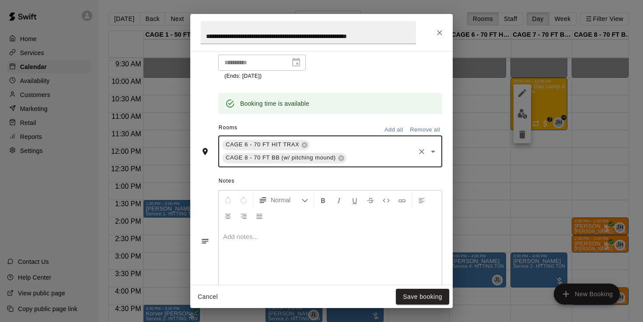
type input "*"
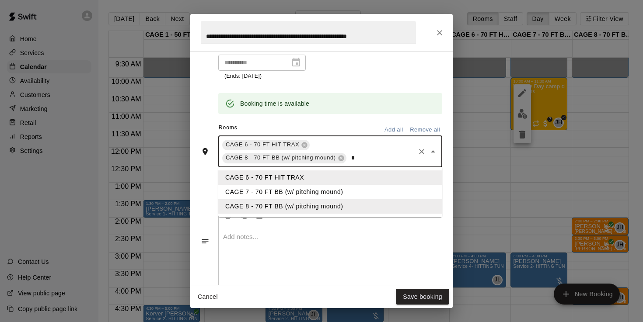
click at [296, 186] on li "CAGE 7 - 70 FT BB (w/ pitching mound)" at bounding box center [330, 192] width 224 height 14
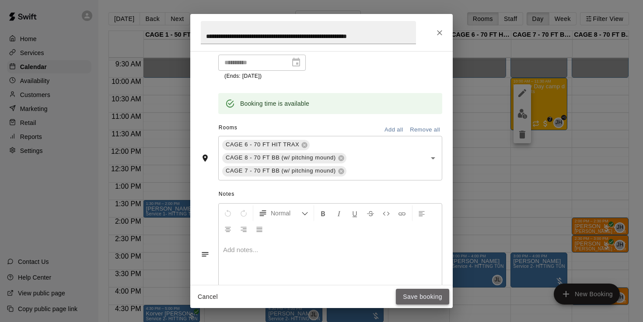
click at [428, 295] on button "Save booking" at bounding box center [422, 297] width 53 height 16
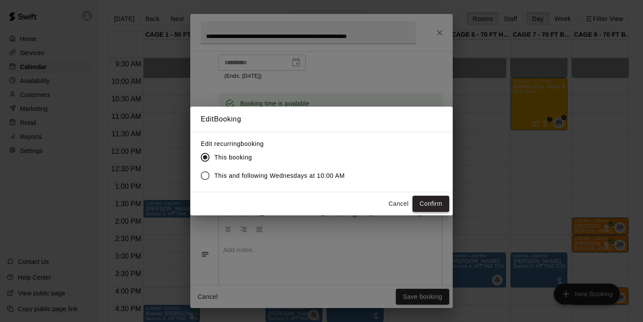
click at [432, 205] on button "Confirm" at bounding box center [430, 204] width 37 height 16
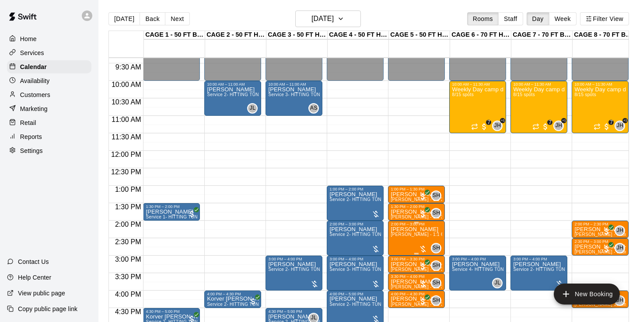
scroll to position [323, 0]
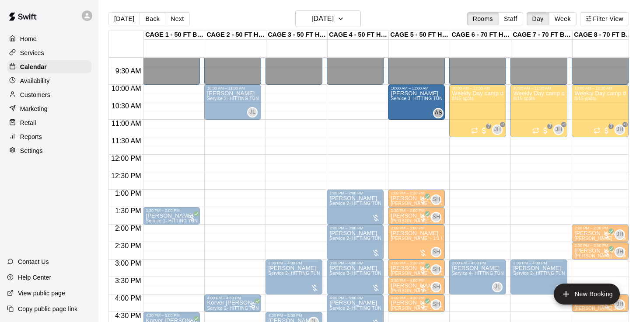
drag, startPoint x: 308, startPoint y: 101, endPoint x: 403, endPoint y: 100, distance: 94.9
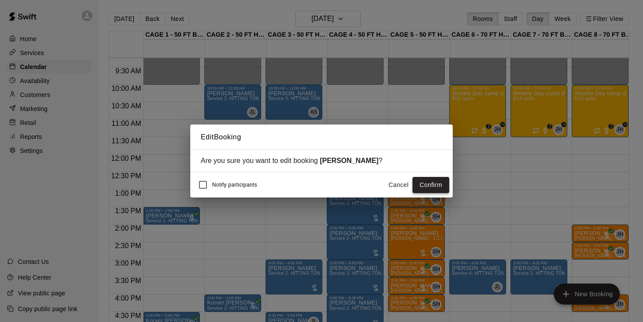
click at [423, 188] on button "Confirm" at bounding box center [430, 185] width 37 height 16
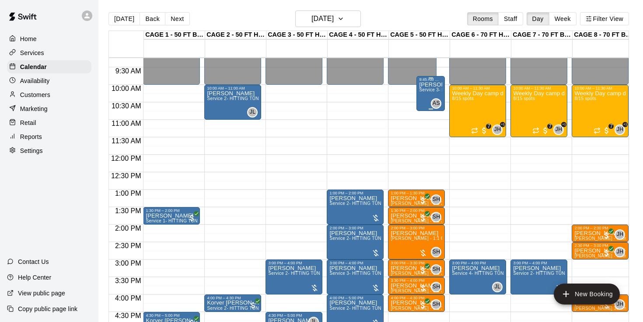
click at [427, 94] on div "Allie Lesson Service 3- HITTING TUNNEL RENTAL - 50ft Softball" at bounding box center [430, 243] width 23 height 322
click at [425, 87] on icon "edit" at bounding box center [428, 91] width 10 height 10
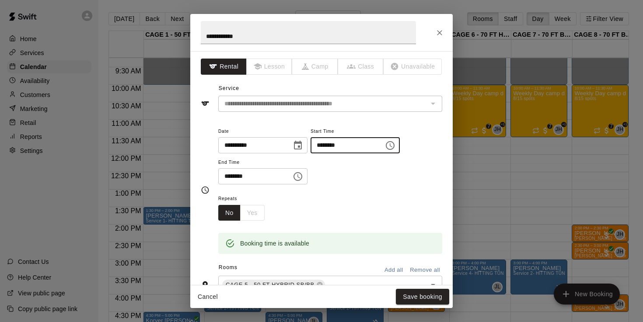
click at [327, 145] on input "********" at bounding box center [343, 145] width 67 height 16
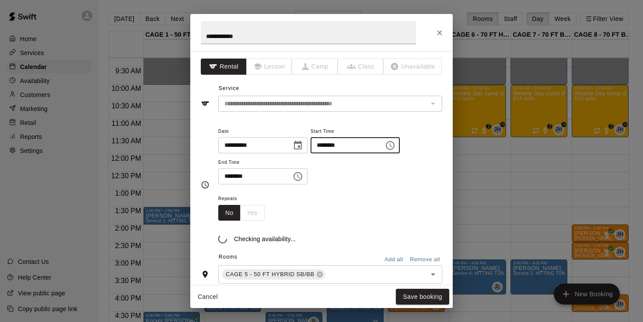
type input "********"
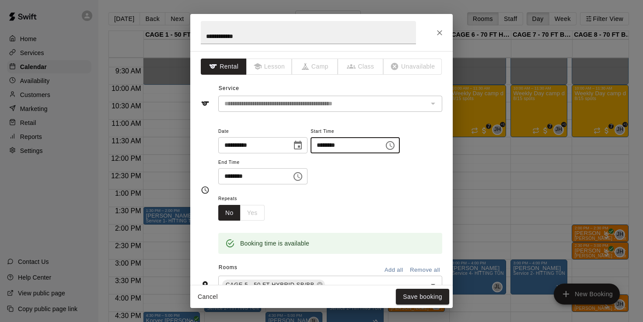
click at [227, 175] on input "********" at bounding box center [251, 176] width 67 height 16
type input "********"
click at [325, 205] on div "Repeats No Yes" at bounding box center [330, 207] width 224 height 28
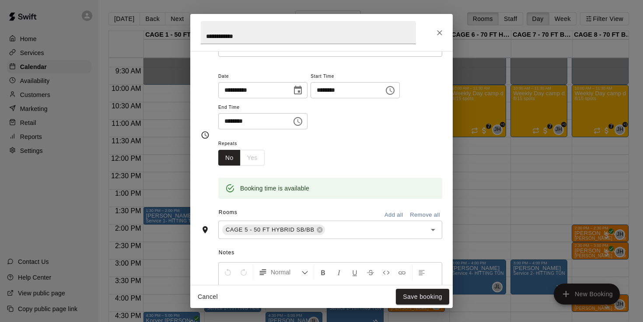
scroll to position [78, 0]
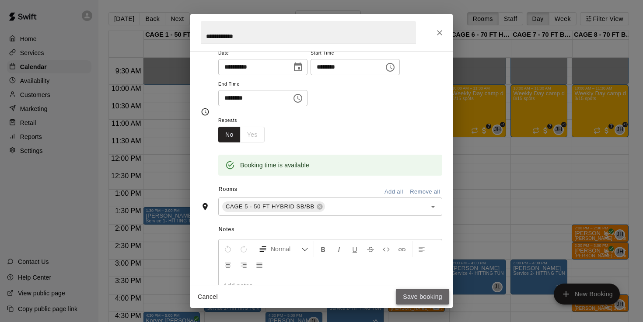
click at [418, 296] on button "Save booking" at bounding box center [422, 297] width 53 height 16
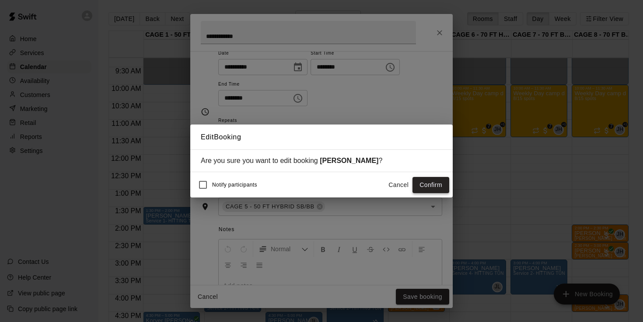
click at [442, 186] on button "Confirm" at bounding box center [430, 185] width 37 height 16
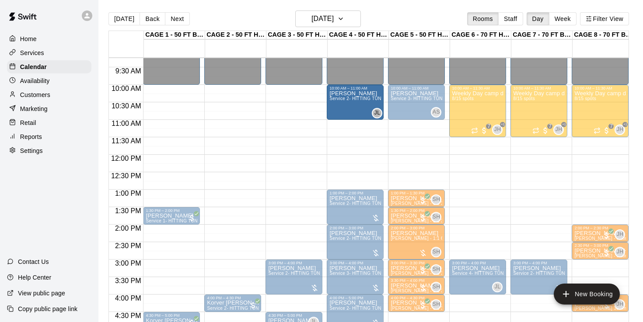
drag, startPoint x: 251, startPoint y: 100, endPoint x: 356, endPoint y: 106, distance: 105.1
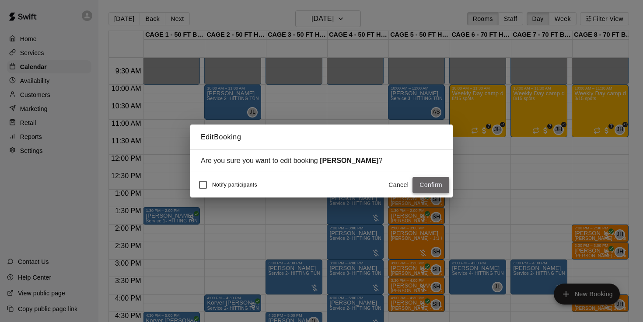
click at [432, 189] on button "Confirm" at bounding box center [430, 185] width 37 height 16
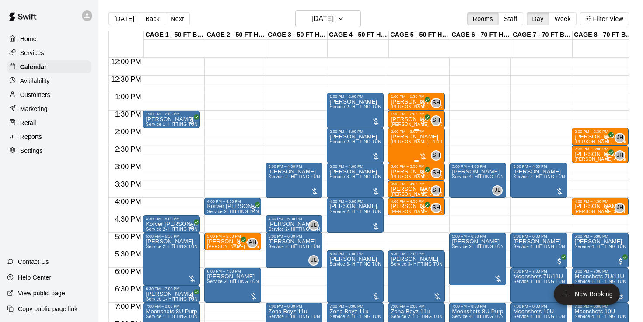
scroll to position [419, 0]
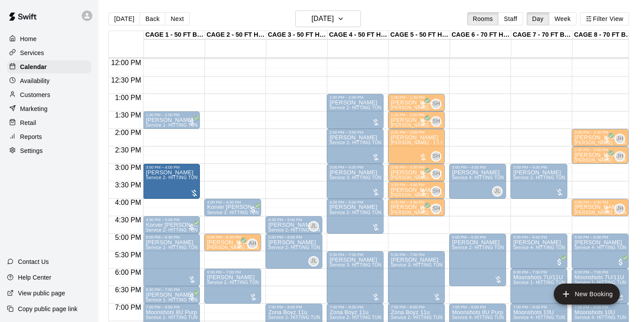
drag, startPoint x: 280, startPoint y: 183, endPoint x: 180, endPoint y: 186, distance: 100.6
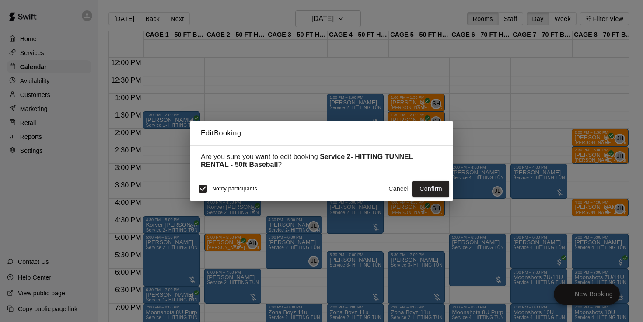
click at [212, 186] on span "Notify participants" at bounding box center [234, 189] width 45 height 6
click at [426, 192] on button "Confirm" at bounding box center [430, 189] width 37 height 16
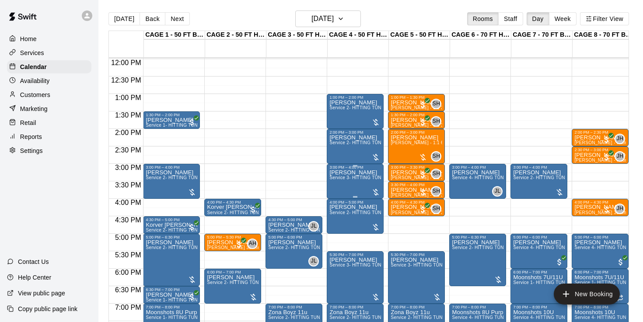
click at [337, 199] on img "edit" at bounding box center [339, 200] width 10 height 10
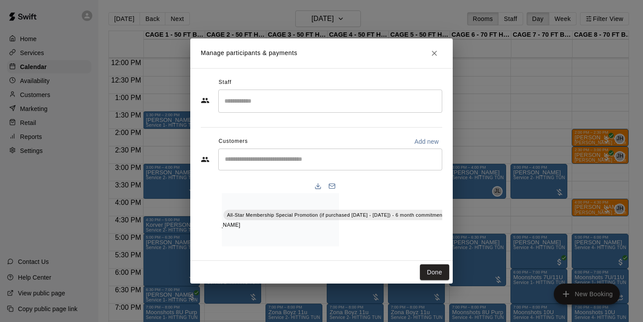
scroll to position [0, 102]
click at [452, 235] on icon "Manage bookings & payment" at bounding box center [456, 235] width 9 height 9
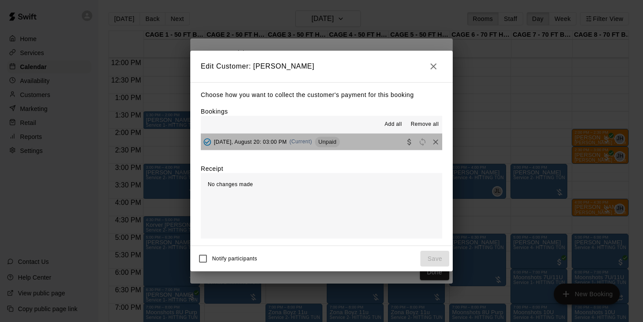
click at [259, 141] on span "[DATE], August 20: 03:00 PM" at bounding box center [250, 142] width 73 height 6
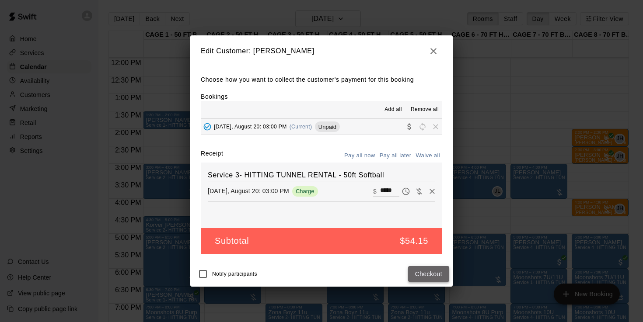
click at [419, 266] on button "Checkout" at bounding box center [428, 274] width 41 height 16
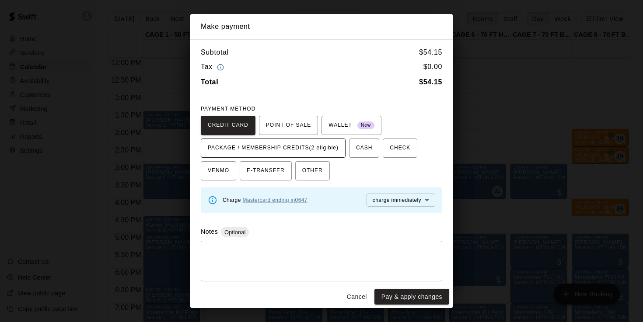
click at [325, 149] on span "PACKAGE / MEMBERSHIP CREDITS (2 eligible)" at bounding box center [273, 148] width 131 height 14
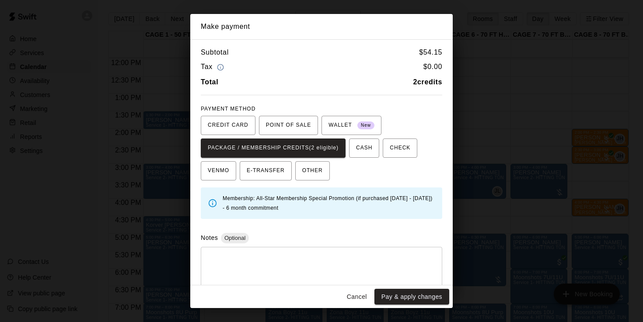
click at [359, 303] on button "Cancel" at bounding box center [357, 297] width 28 height 16
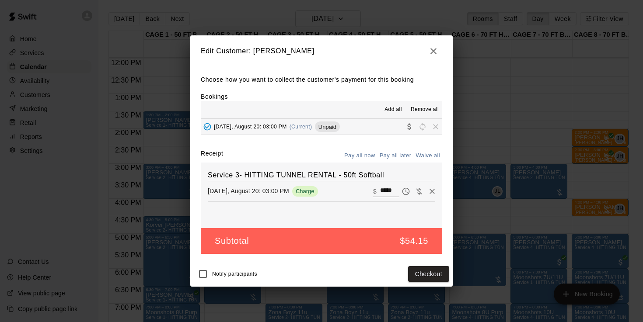
click at [431, 55] on icon "button" at bounding box center [433, 51] width 10 height 10
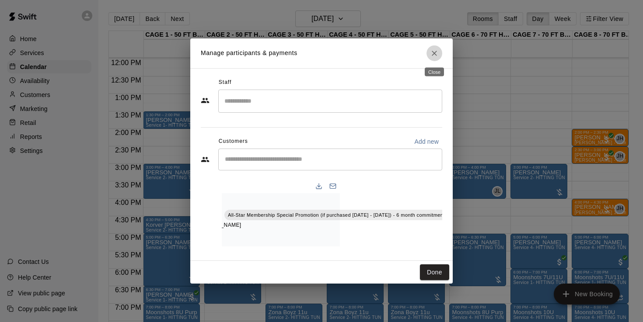
click at [435, 57] on icon "Close" at bounding box center [434, 53] width 9 height 9
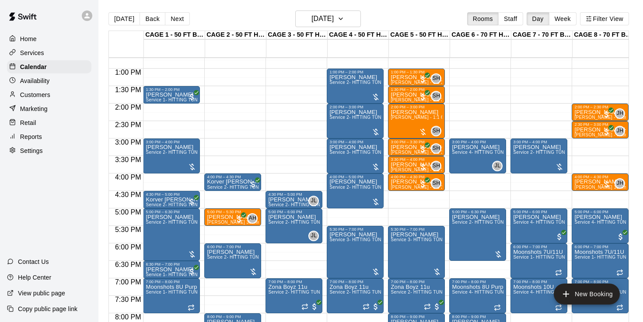
scroll to position [447, 0]
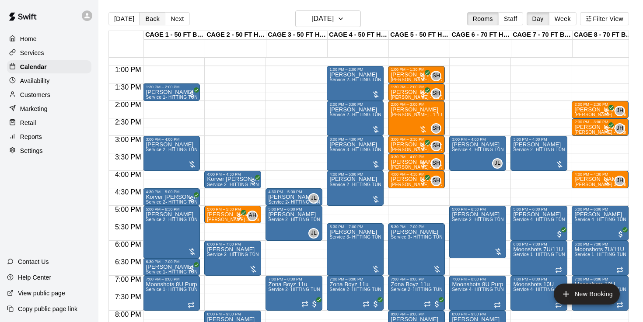
click at [159, 19] on button "Back" at bounding box center [152, 18] width 26 height 13
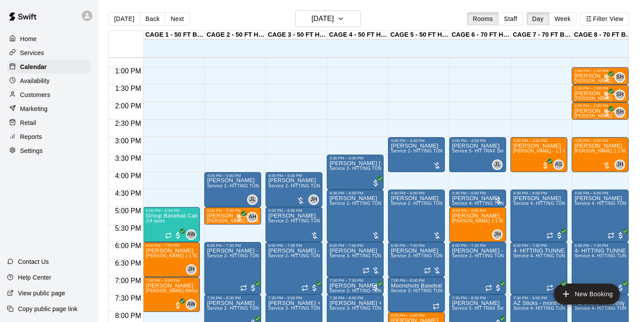
scroll to position [446, 0]
click at [175, 21] on button "Next" at bounding box center [177, 18] width 24 height 13
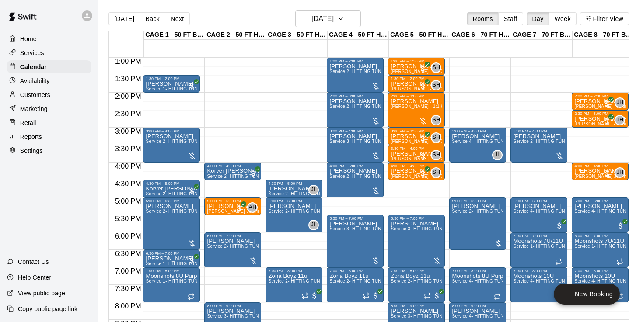
scroll to position [456, 0]
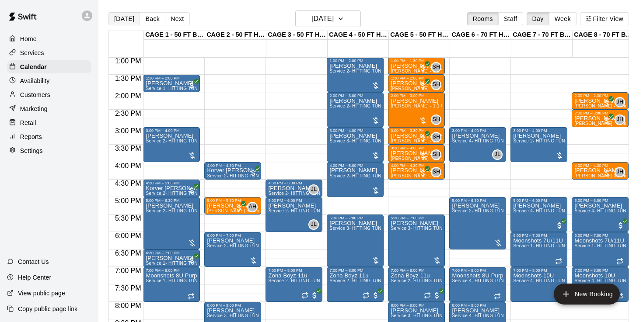
click at [124, 17] on button "[DATE]" at bounding box center [123, 18] width 31 height 13
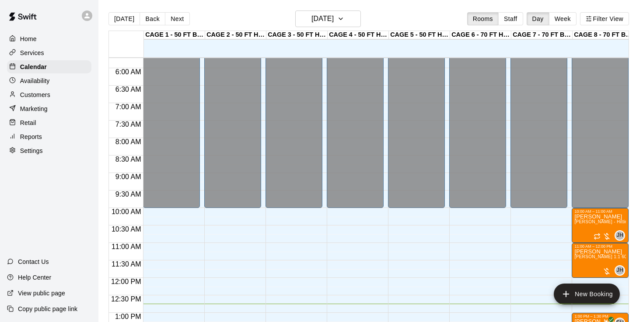
scroll to position [199, 0]
